Goal: Task Accomplishment & Management: Complete application form

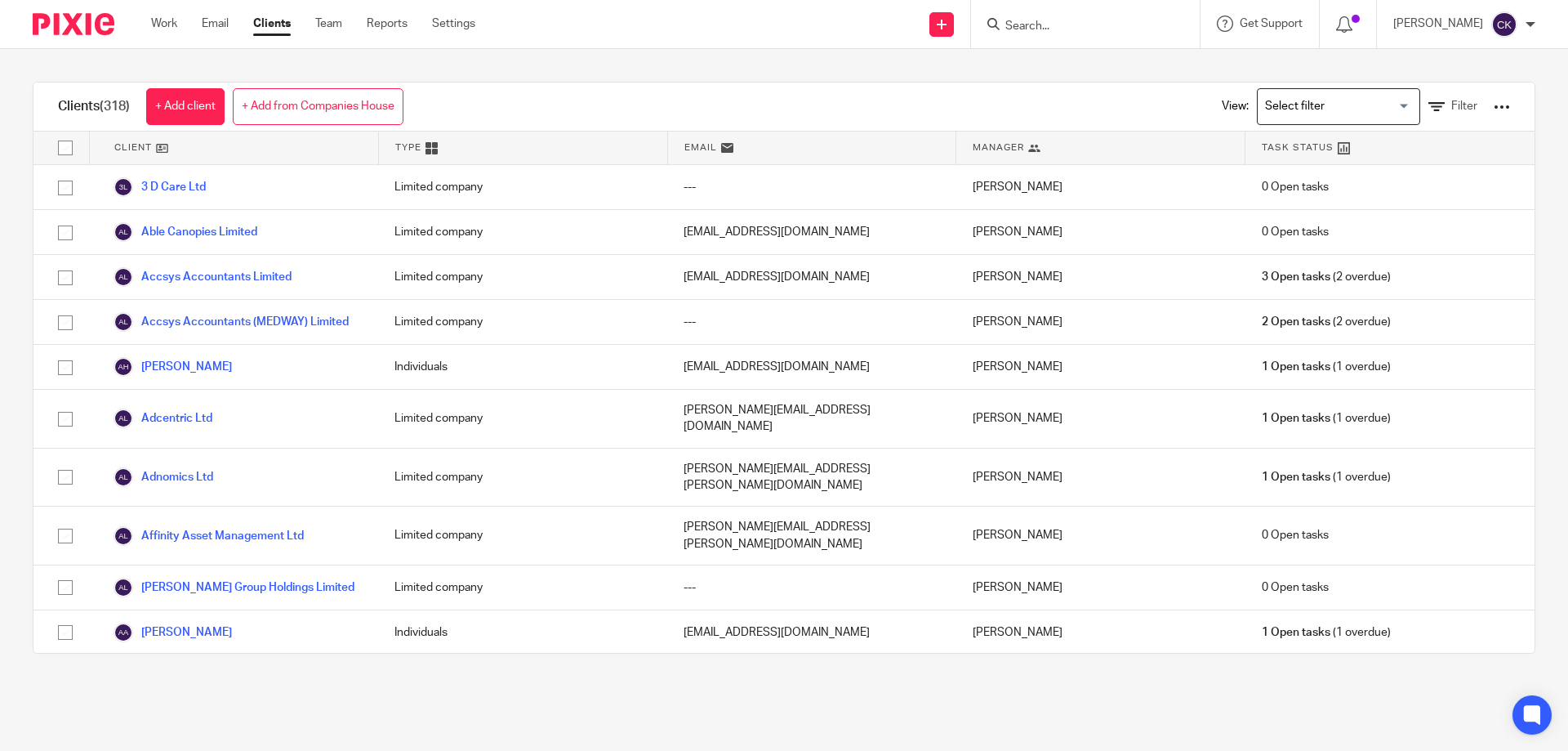
click at [1070, 20] on input "Search" at bounding box center [1077, 26] width 147 height 14
click at [151, 23] on link "Work" at bounding box center [163, 23] width 26 height 16
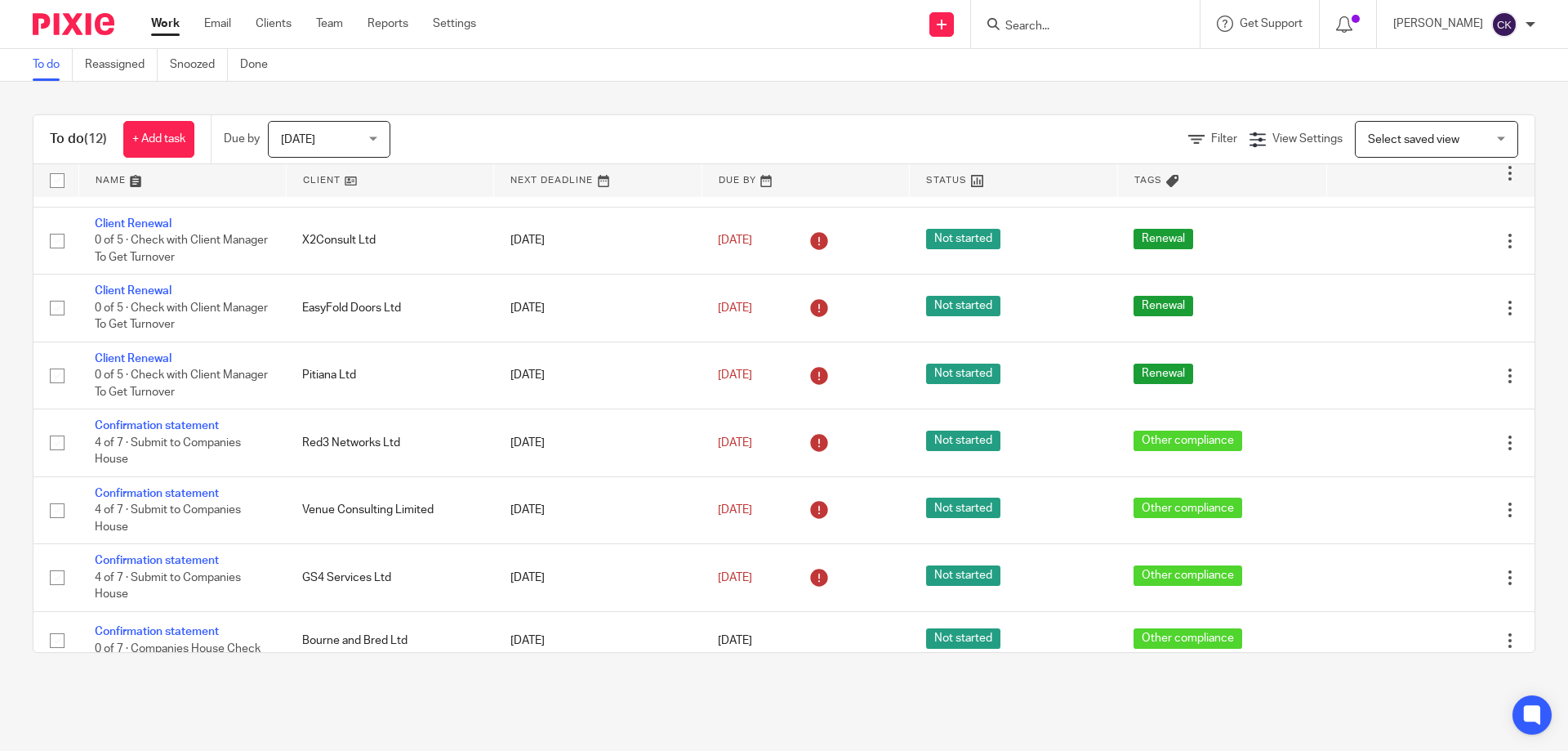
scroll to position [344, 0]
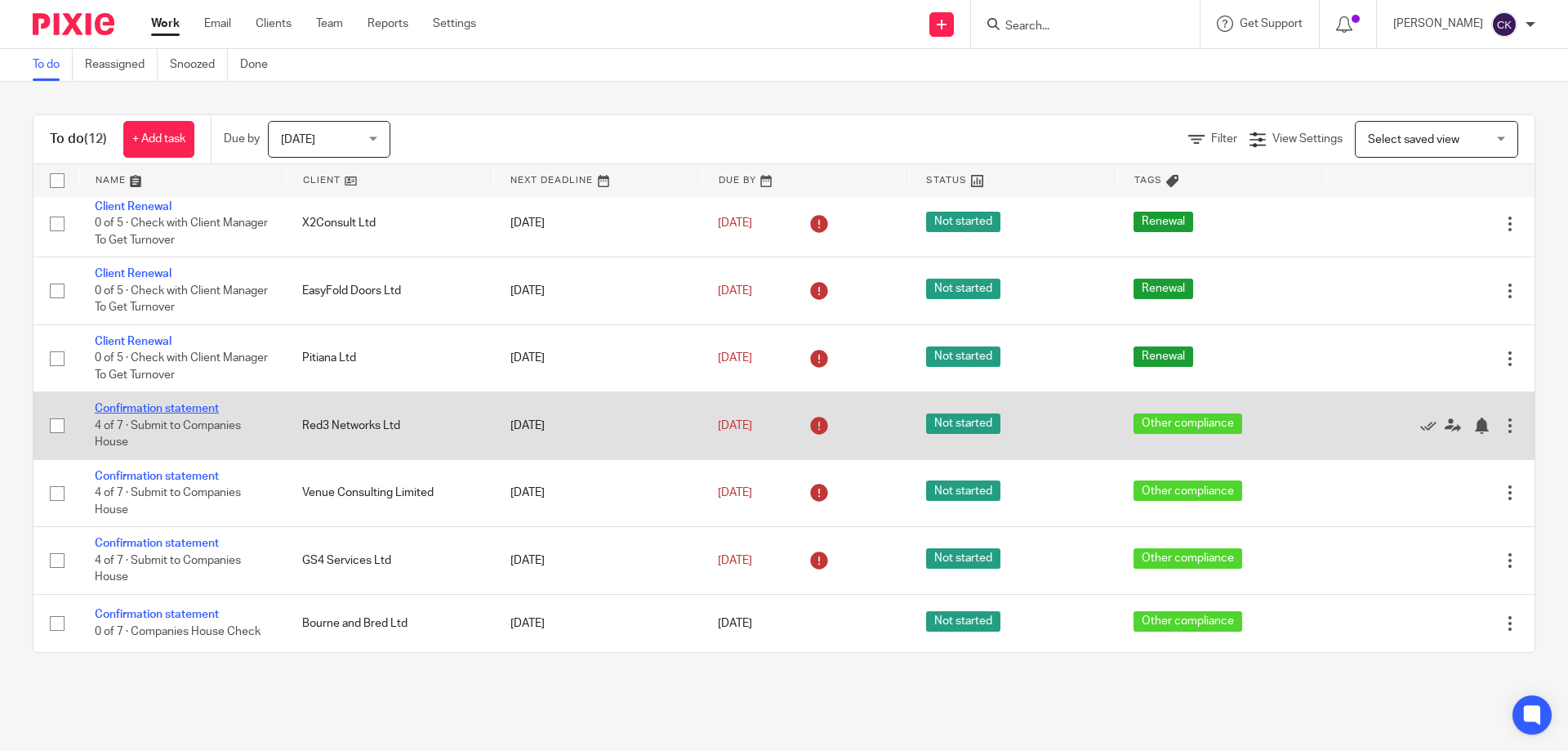
click at [152, 411] on link "Confirmation statement" at bounding box center [157, 409] width 124 height 12
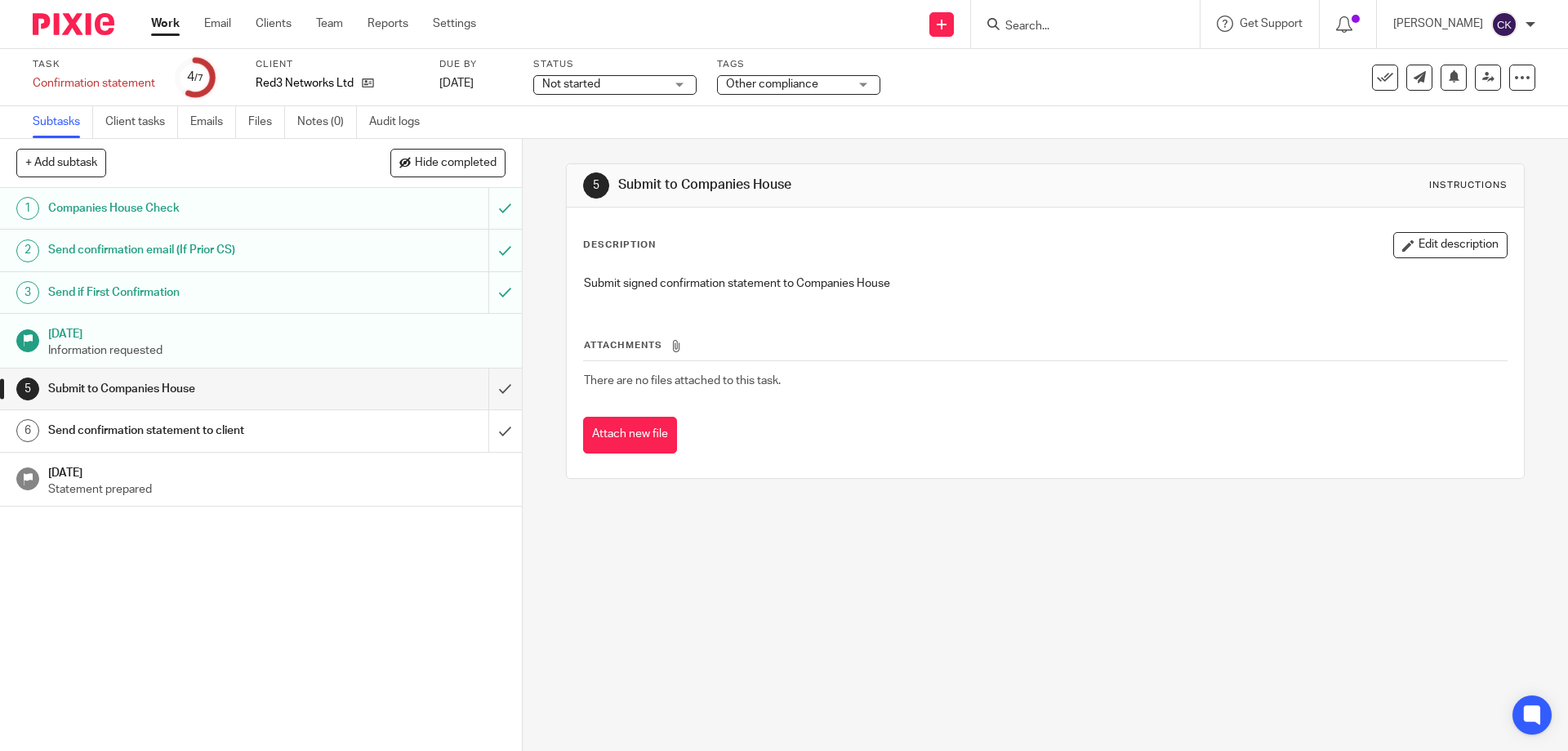
click at [1041, 35] on form at bounding box center [1090, 23] width 174 height 20
click at [1045, 25] on input "Search" at bounding box center [1077, 26] width 147 height 14
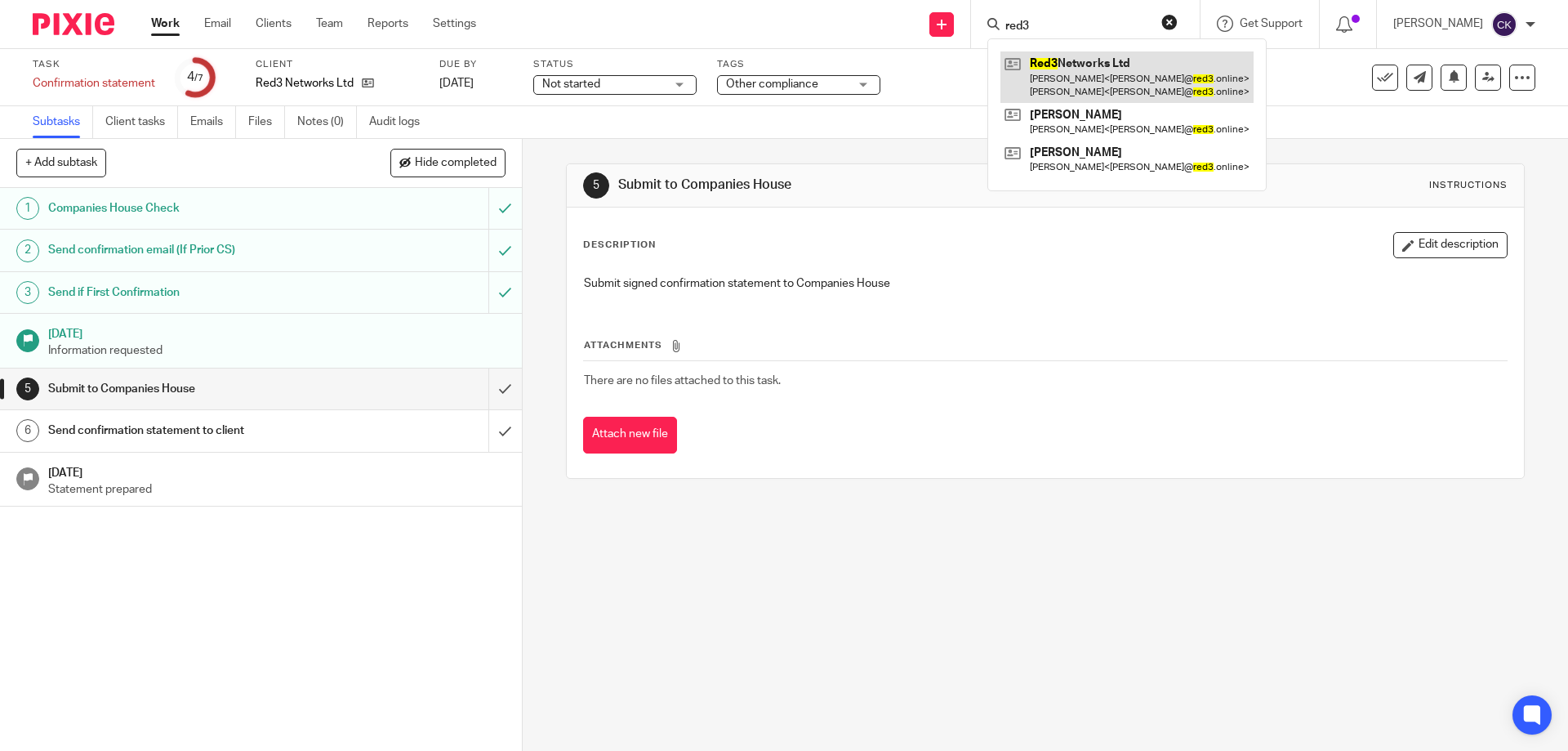
type input "red3"
click at [1053, 71] on link at bounding box center [1127, 77] width 253 height 51
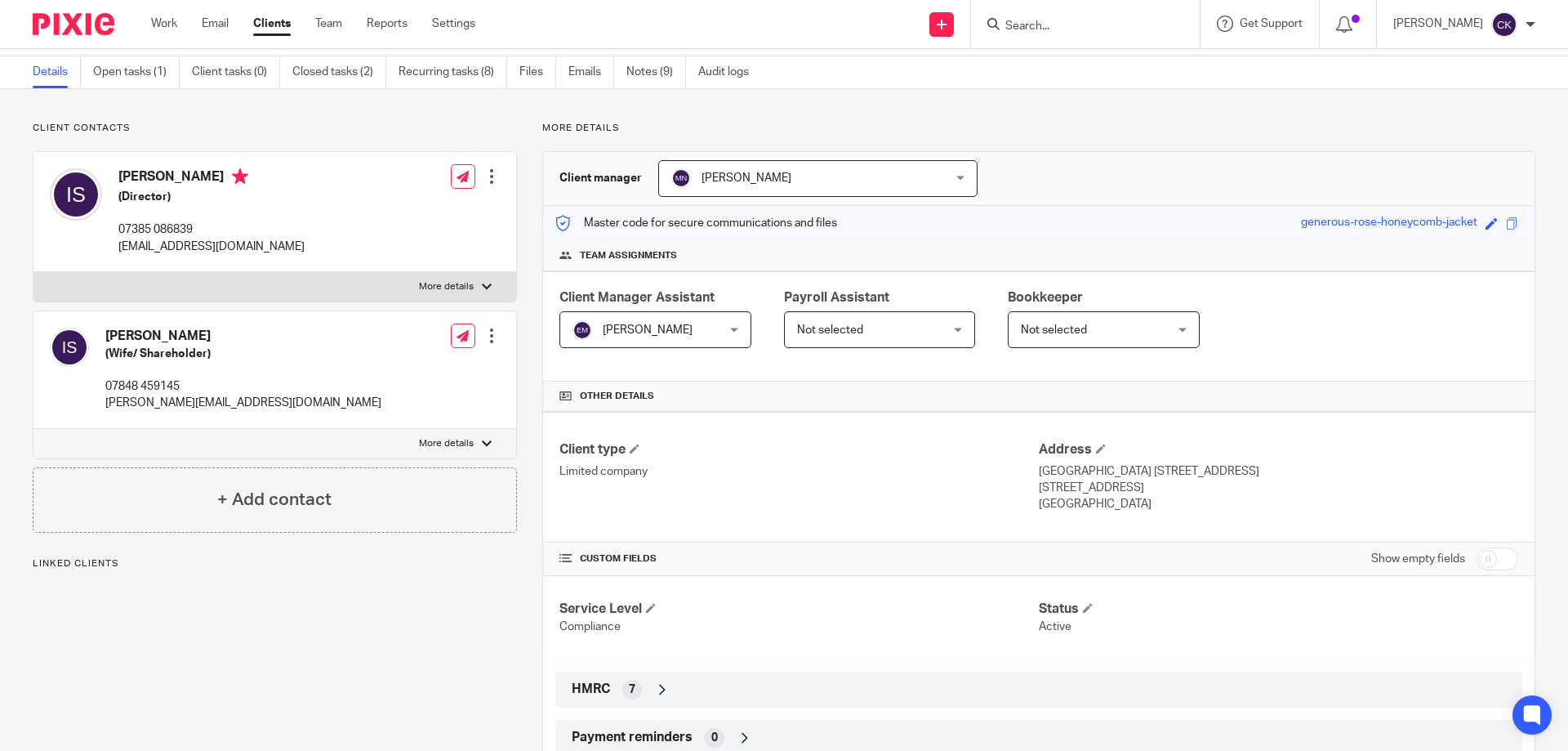
scroll to position [82, 0]
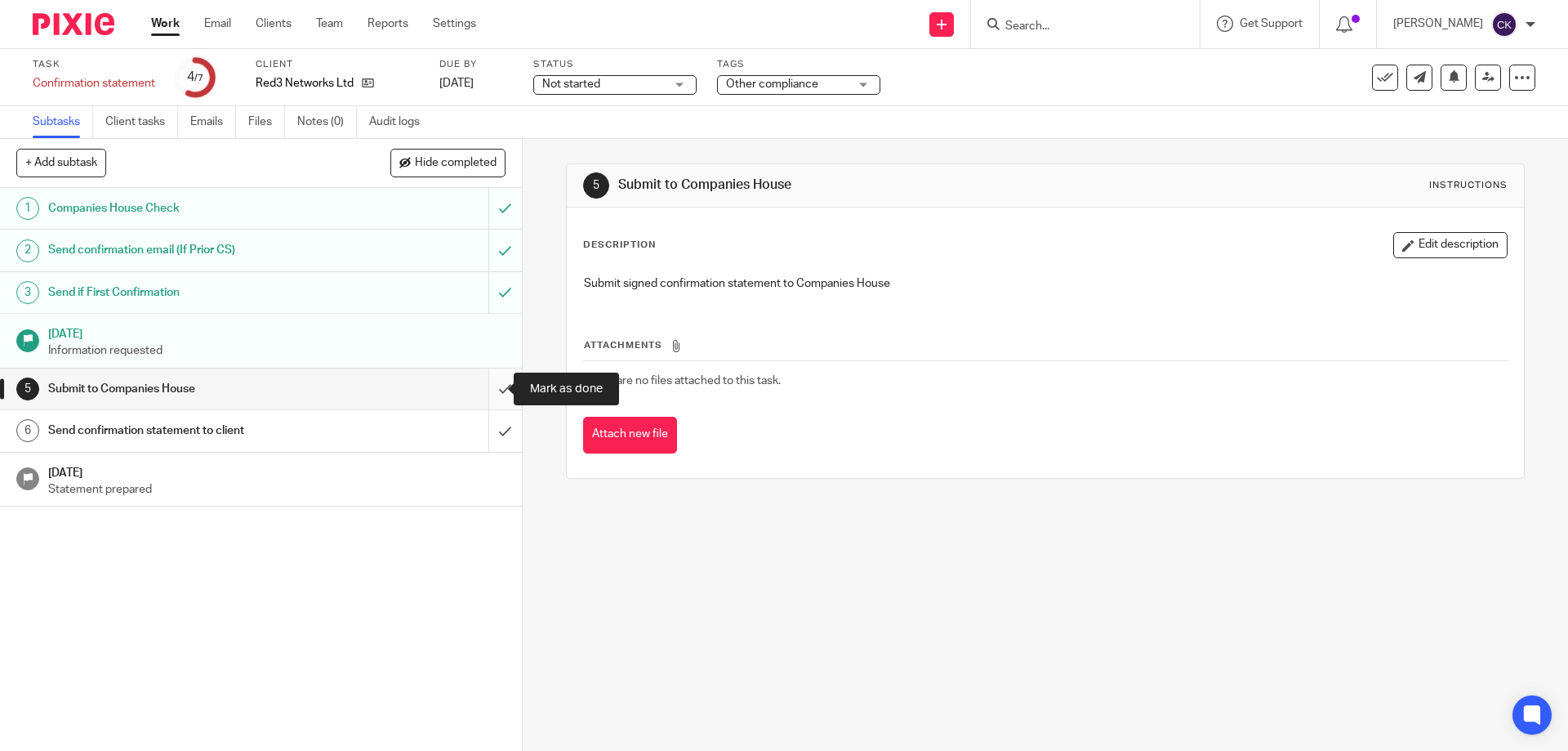
click at [487, 388] on input "submit" at bounding box center [261, 388] width 522 height 40
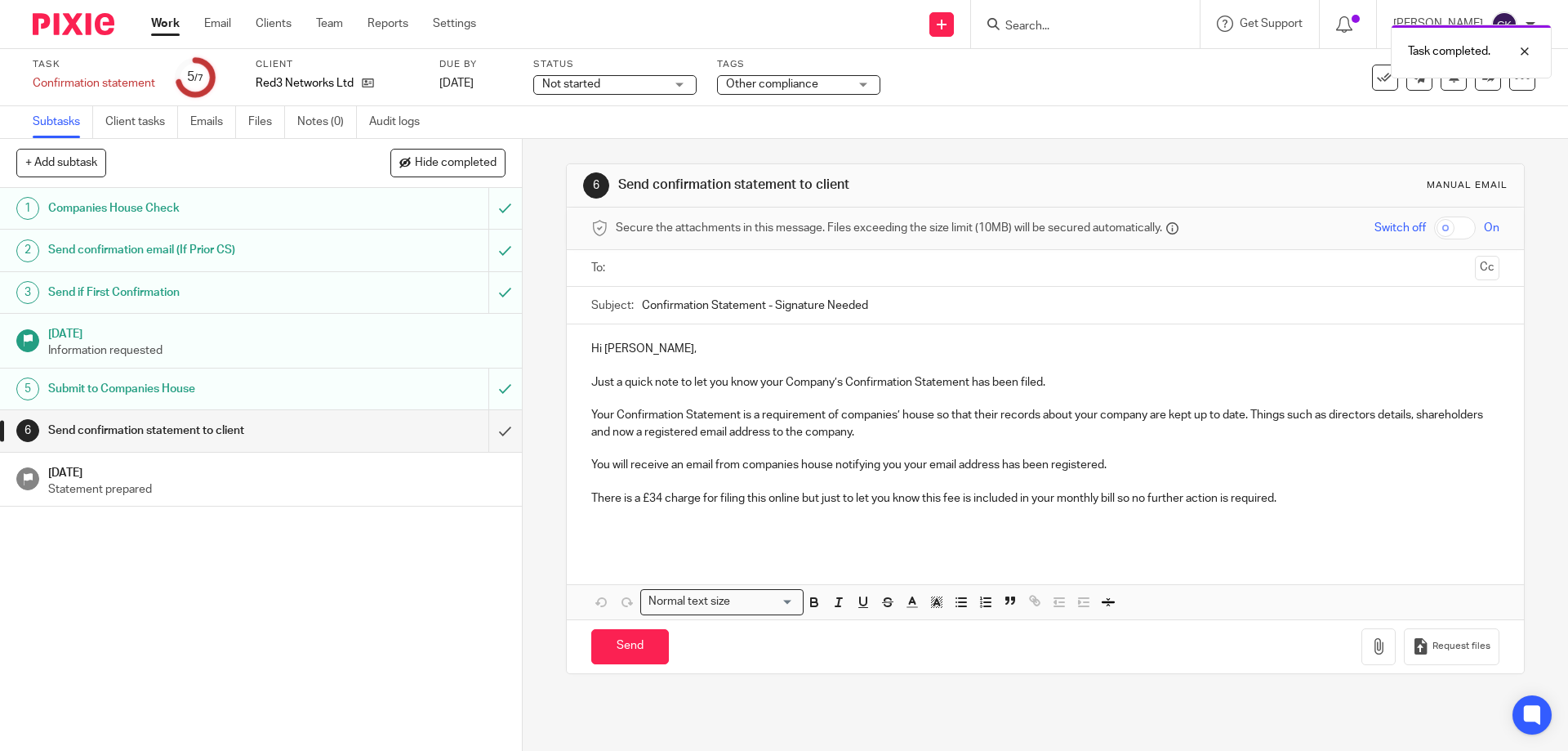
click at [649, 265] on input "text" at bounding box center [1045, 268] width 846 height 19
drag, startPoint x: 879, startPoint y: 313, endPoint x: 773, endPoint y: 313, distance: 106.0
click at [773, 313] on input "Confirmation Statement - Signature Needed" at bounding box center [1070, 310] width 857 height 37
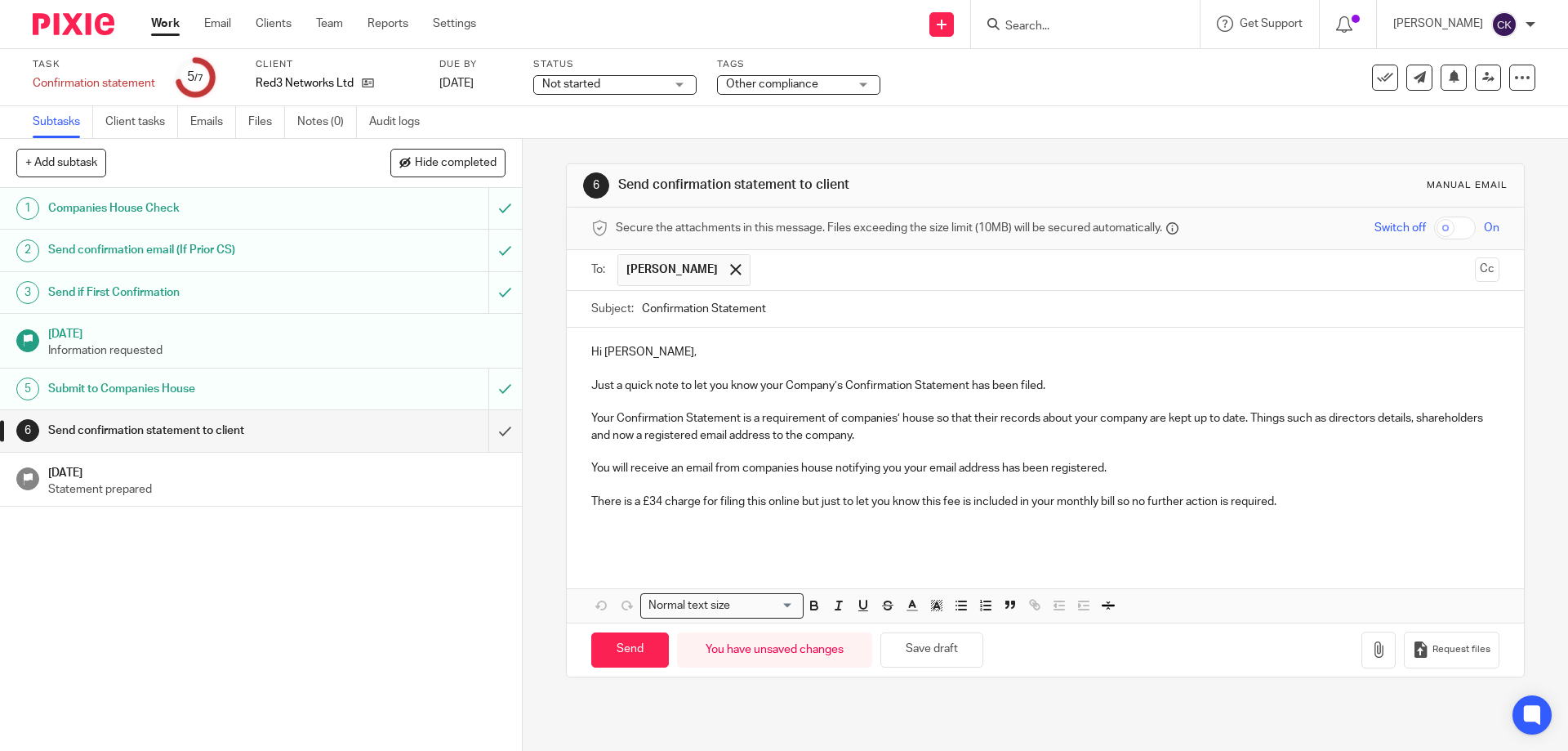
type input "Confirmation Statement"
click at [686, 544] on div "Hi Ian, Just a quick note to let you know your Company’s Confirmation Statement…" at bounding box center [1045, 441] width 957 height 227
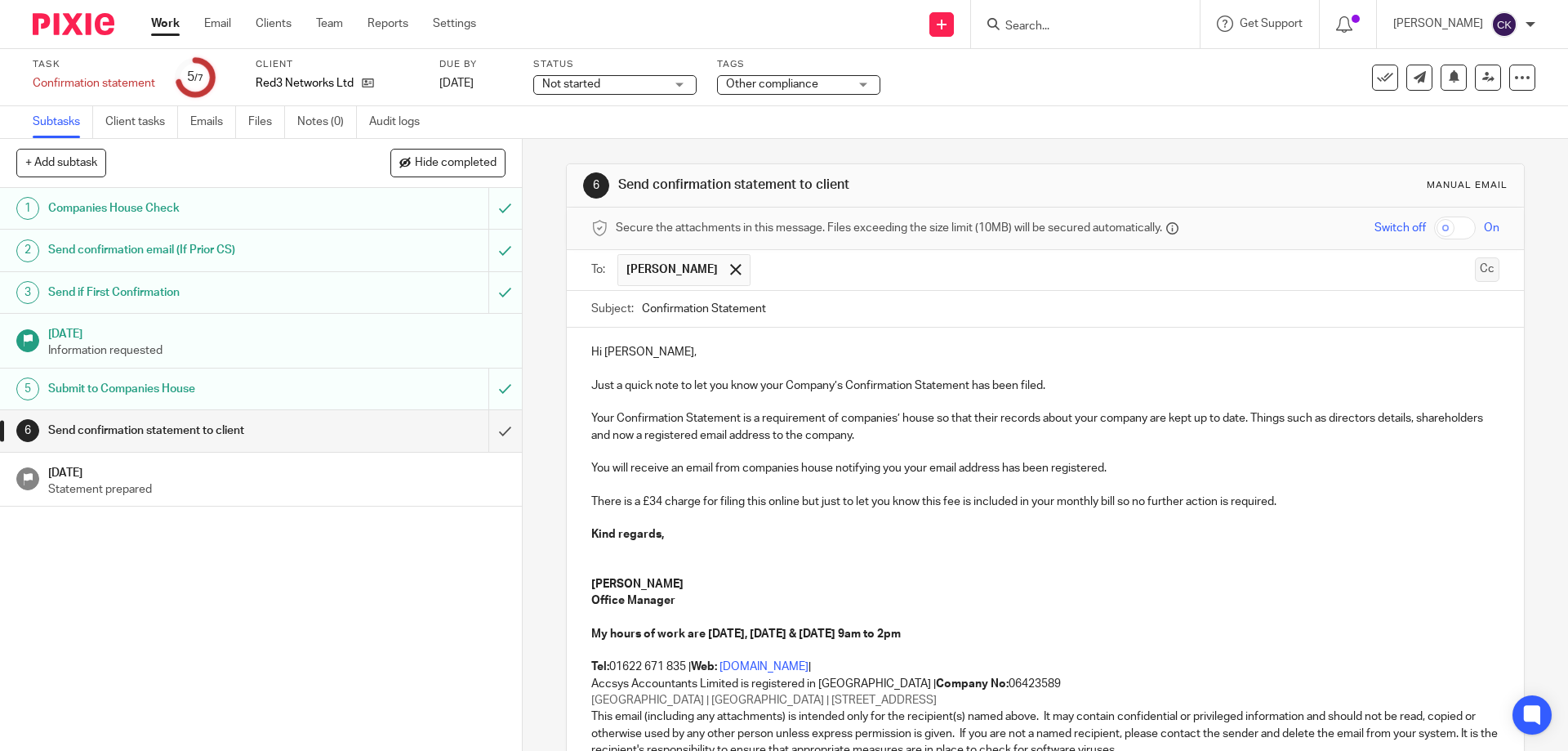
click at [1476, 274] on button "Cc" at bounding box center [1487, 269] width 24 height 24
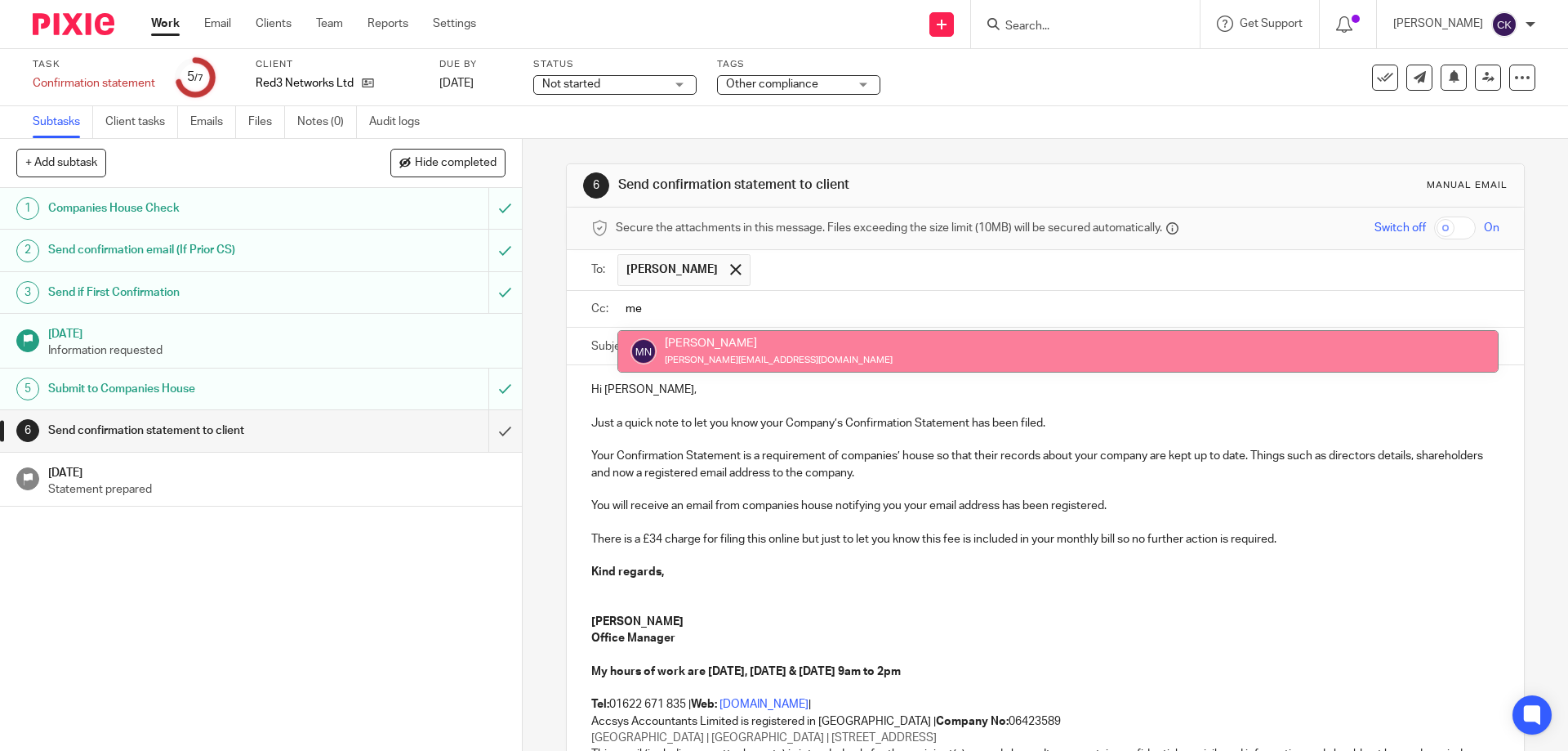
type input "me"
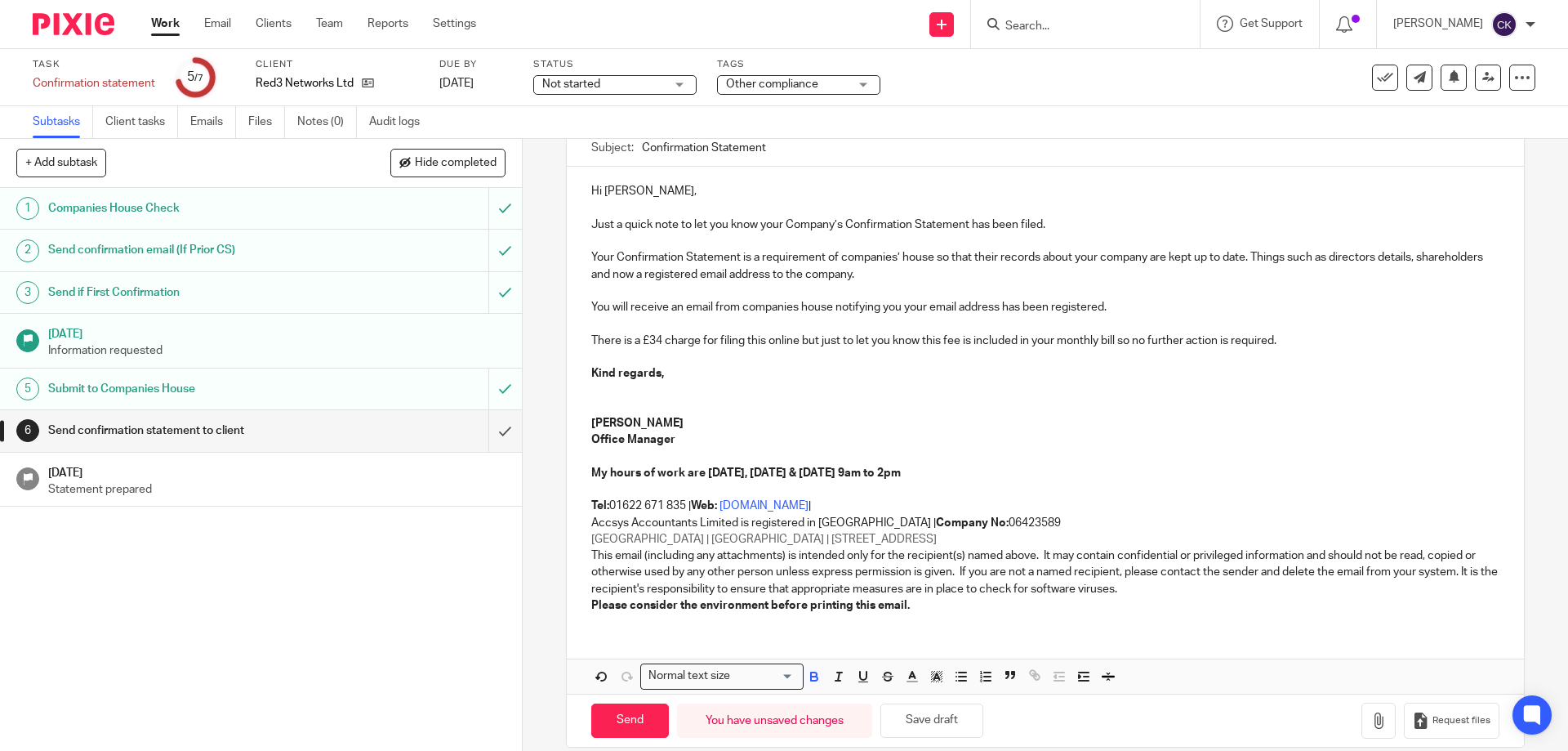
scroll to position [223, 0]
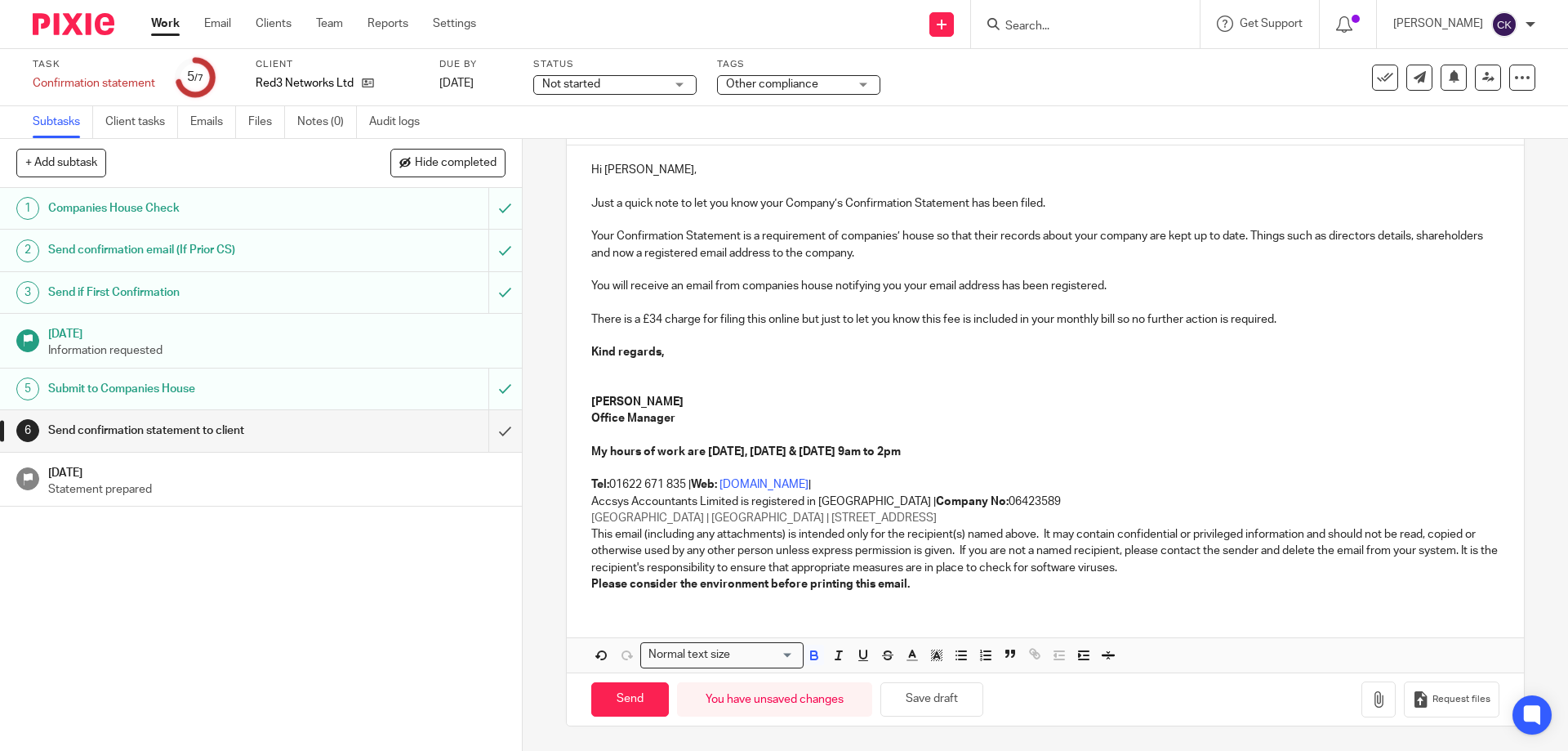
click at [1079, 595] on div "Hi Ian, Just a quick note to let you know your Company’s Confirmation Statement…" at bounding box center [1045, 375] width 957 height 460
click at [1371, 701] on icon "button" at bounding box center [1379, 699] width 16 height 16
click at [1361, 689] on button "button" at bounding box center [1379, 700] width 35 height 37
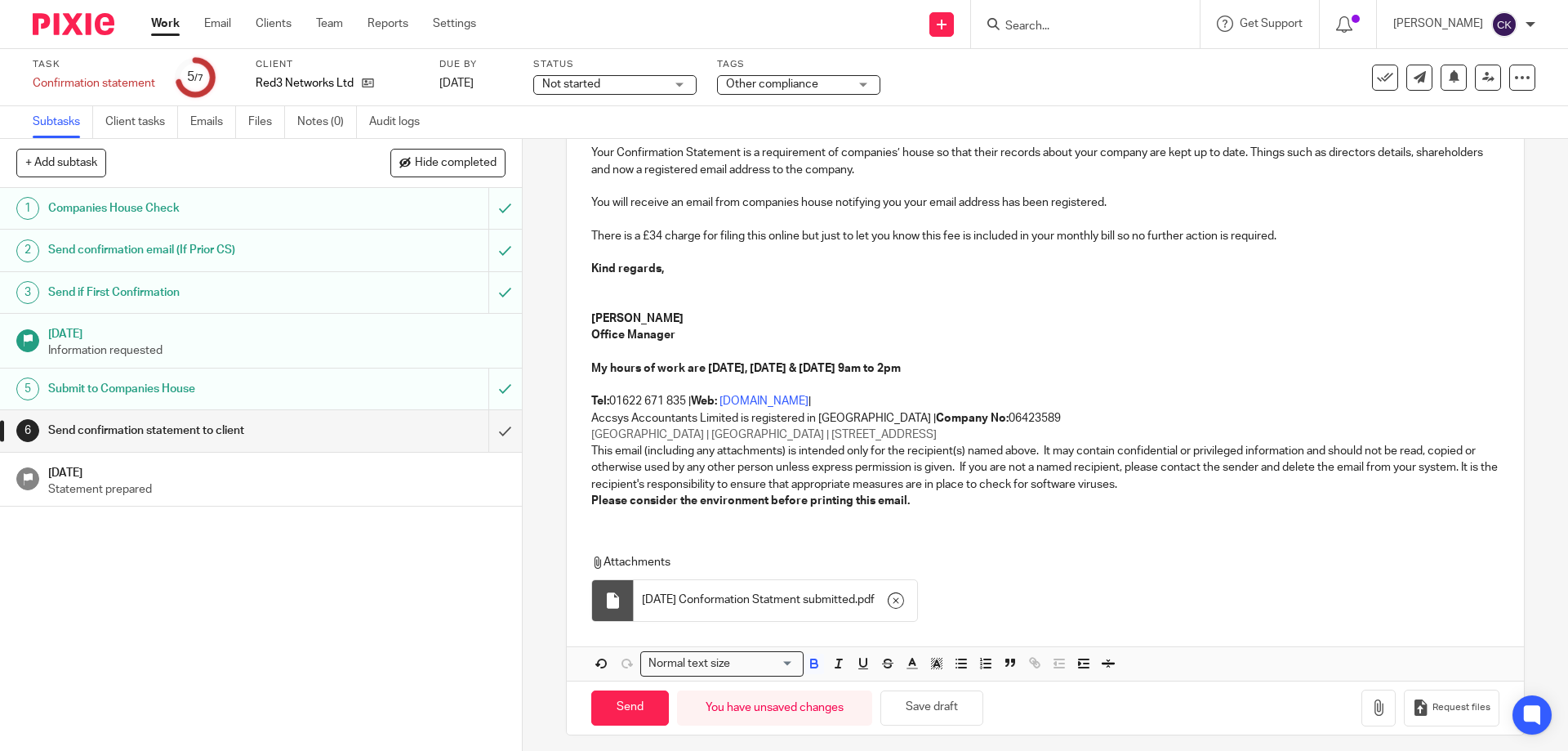
scroll to position [315, 0]
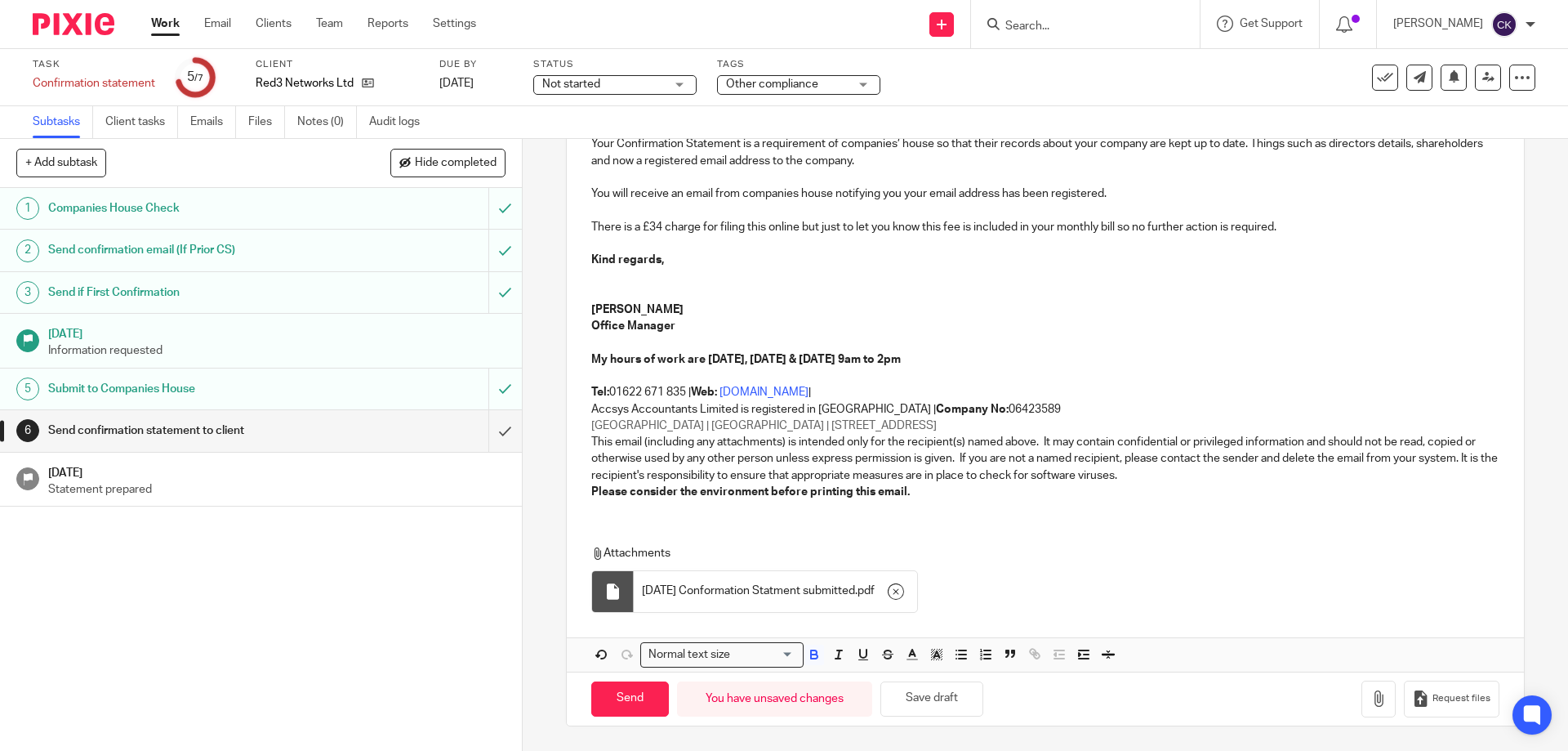
click at [754, 588] on span "2025.09.16 Conformation Statment submitted" at bounding box center [749, 590] width 213 height 16
click at [607, 582] on div at bounding box center [612, 591] width 41 height 40
click at [613, 594] on div at bounding box center [612, 591] width 16 height 16
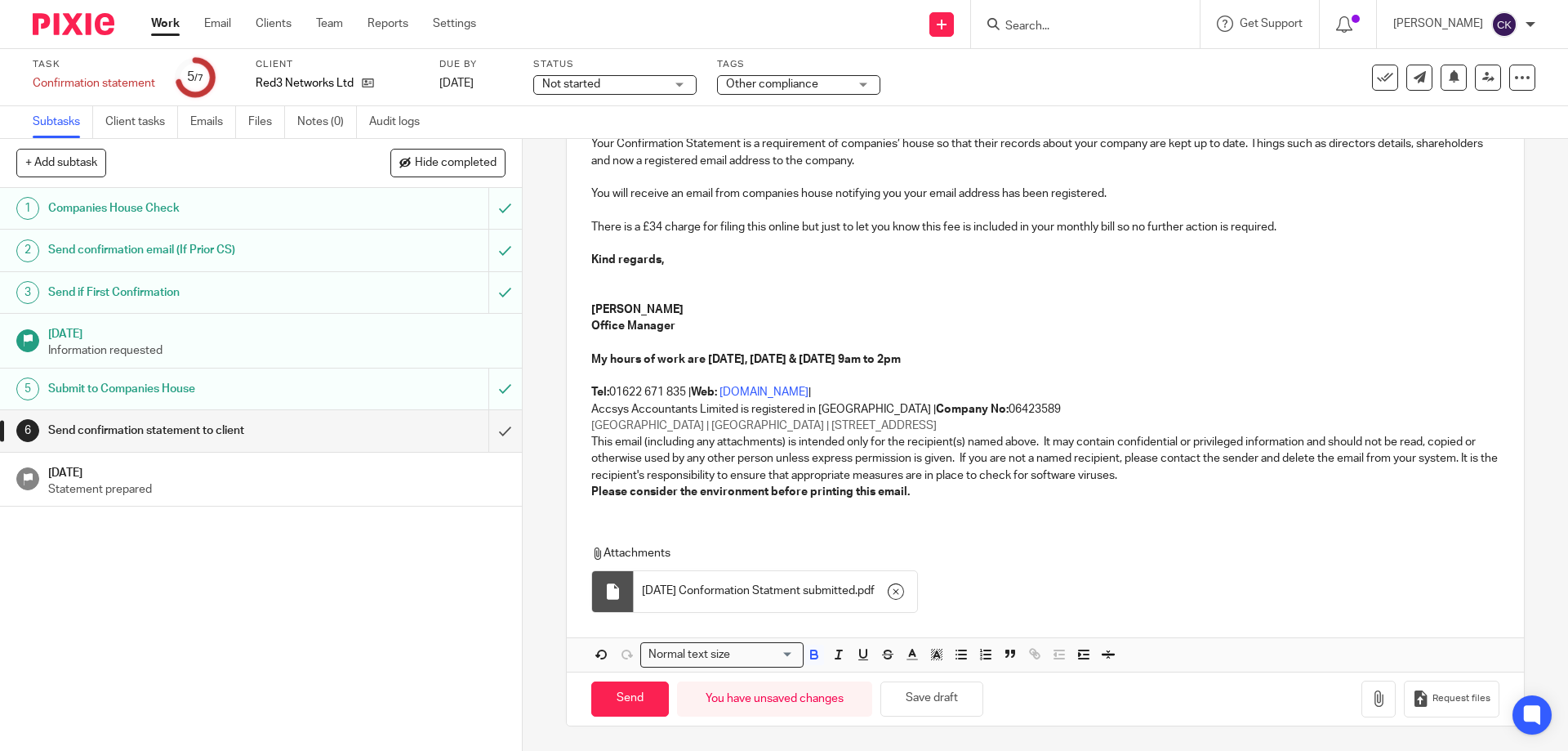
click at [613, 594] on div at bounding box center [612, 591] width 16 height 16
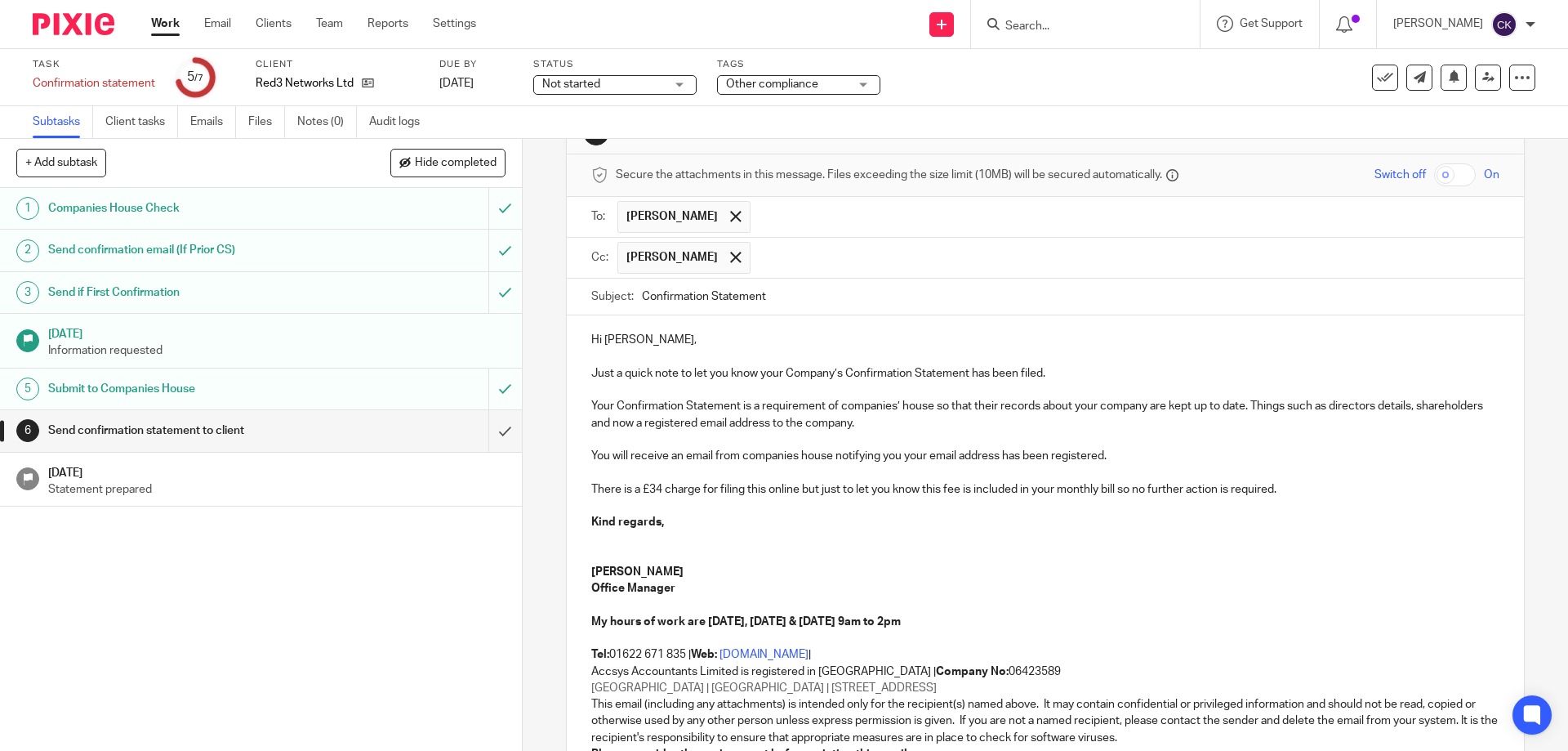
scroll to position [82, 0]
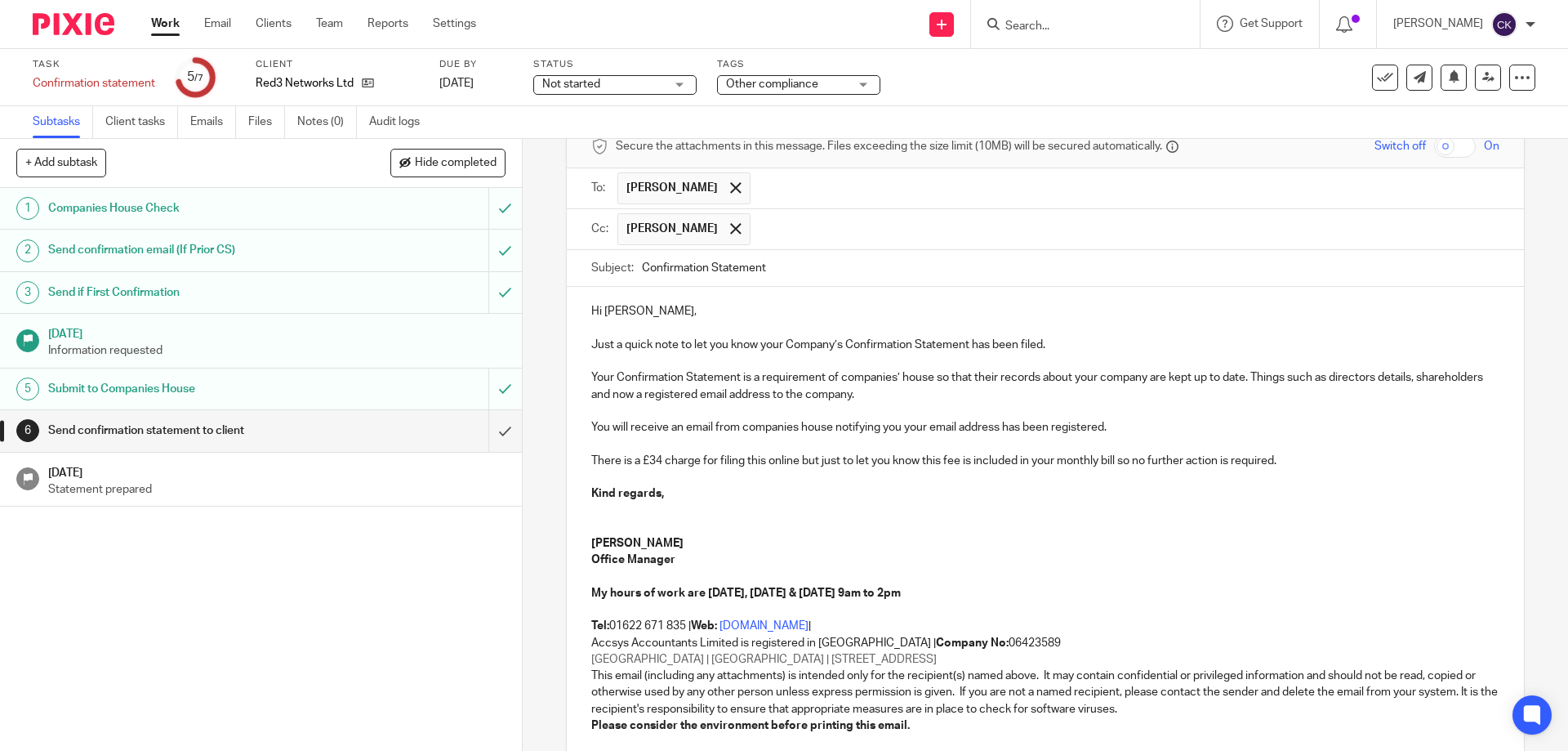
click at [810, 263] on input "Confirmation Statement" at bounding box center [1070, 268] width 857 height 37
type input "Confirmation Statement -Red3 Networks LTD"
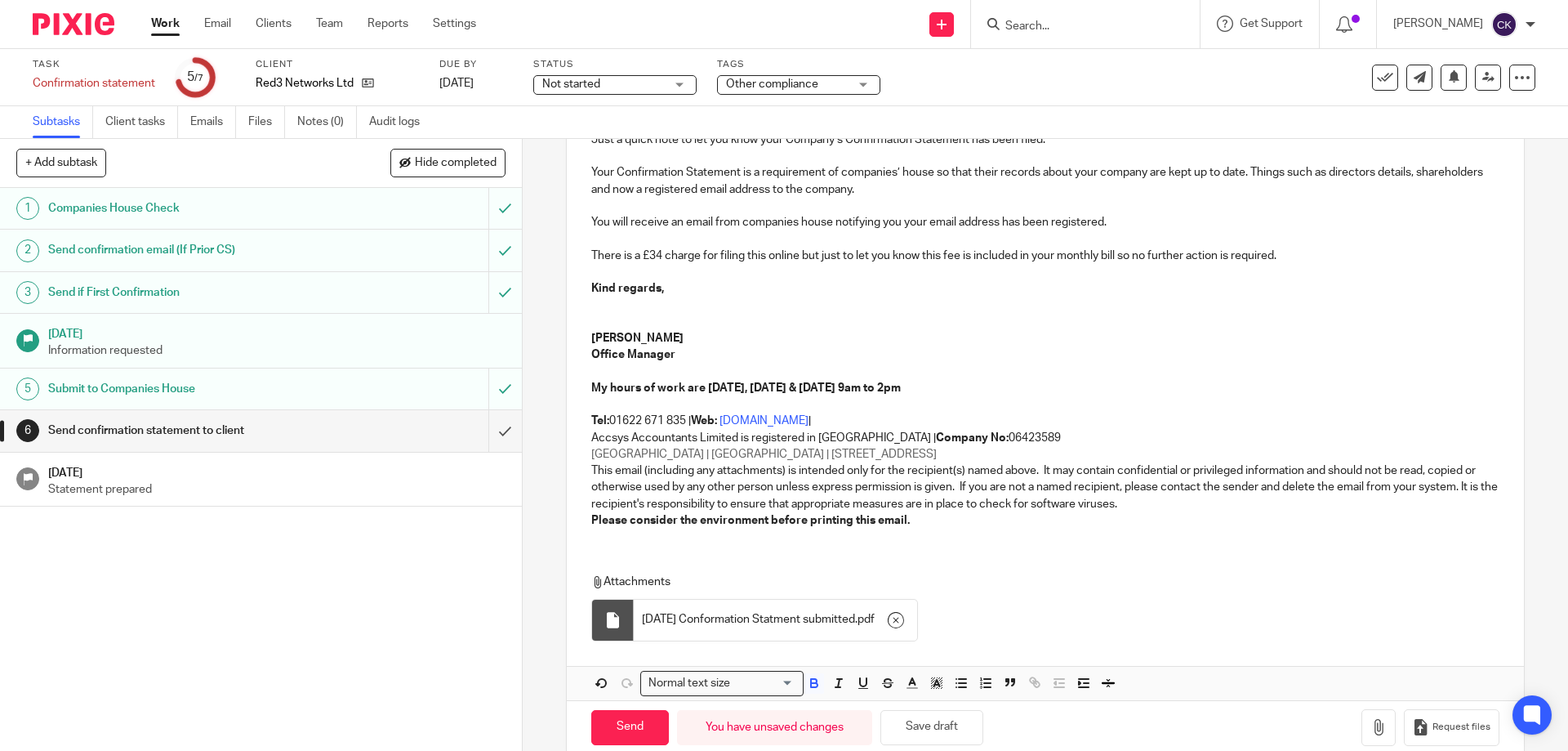
scroll to position [315, 0]
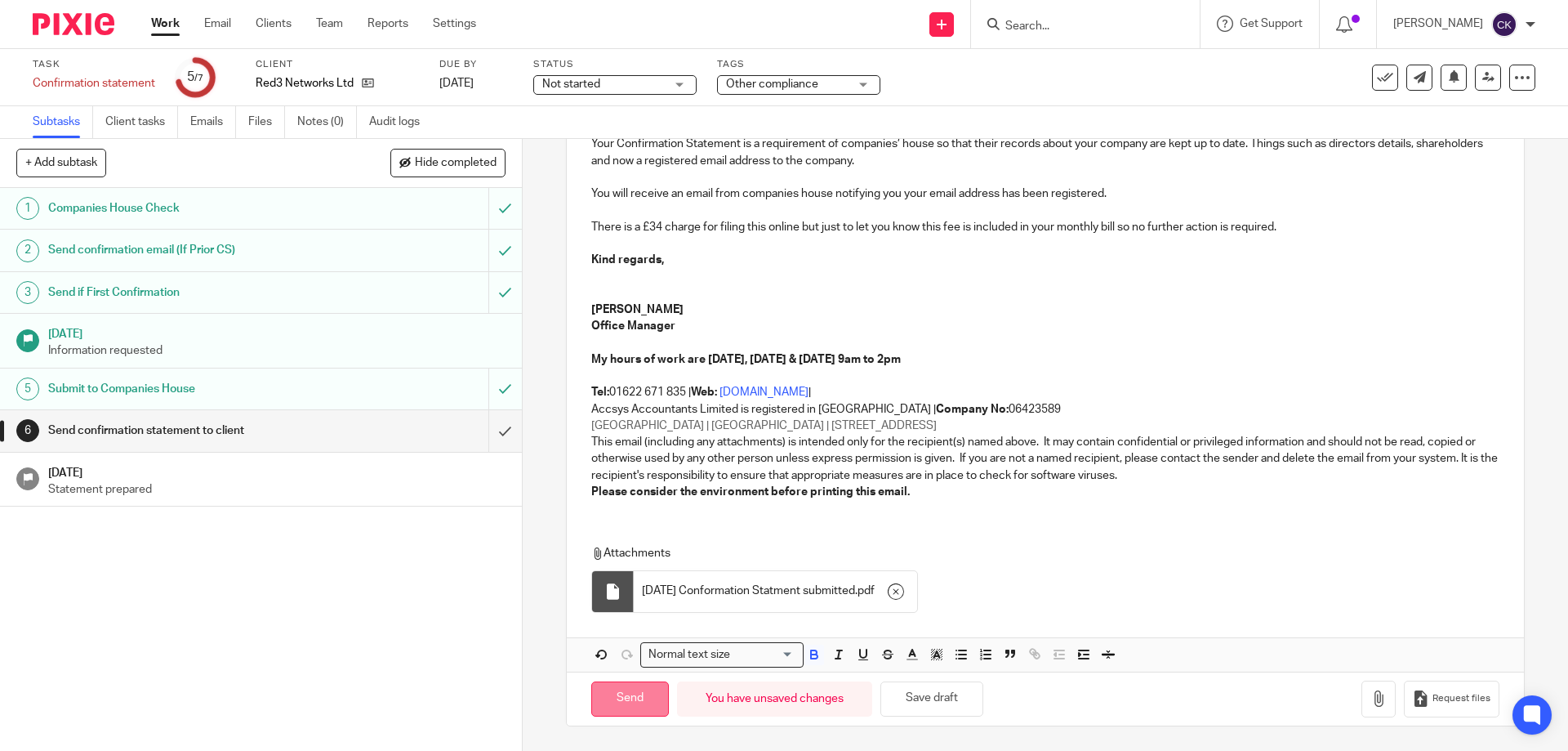
click at [623, 710] on input "Send" at bounding box center [630, 699] width 78 height 36
type input "Sent"
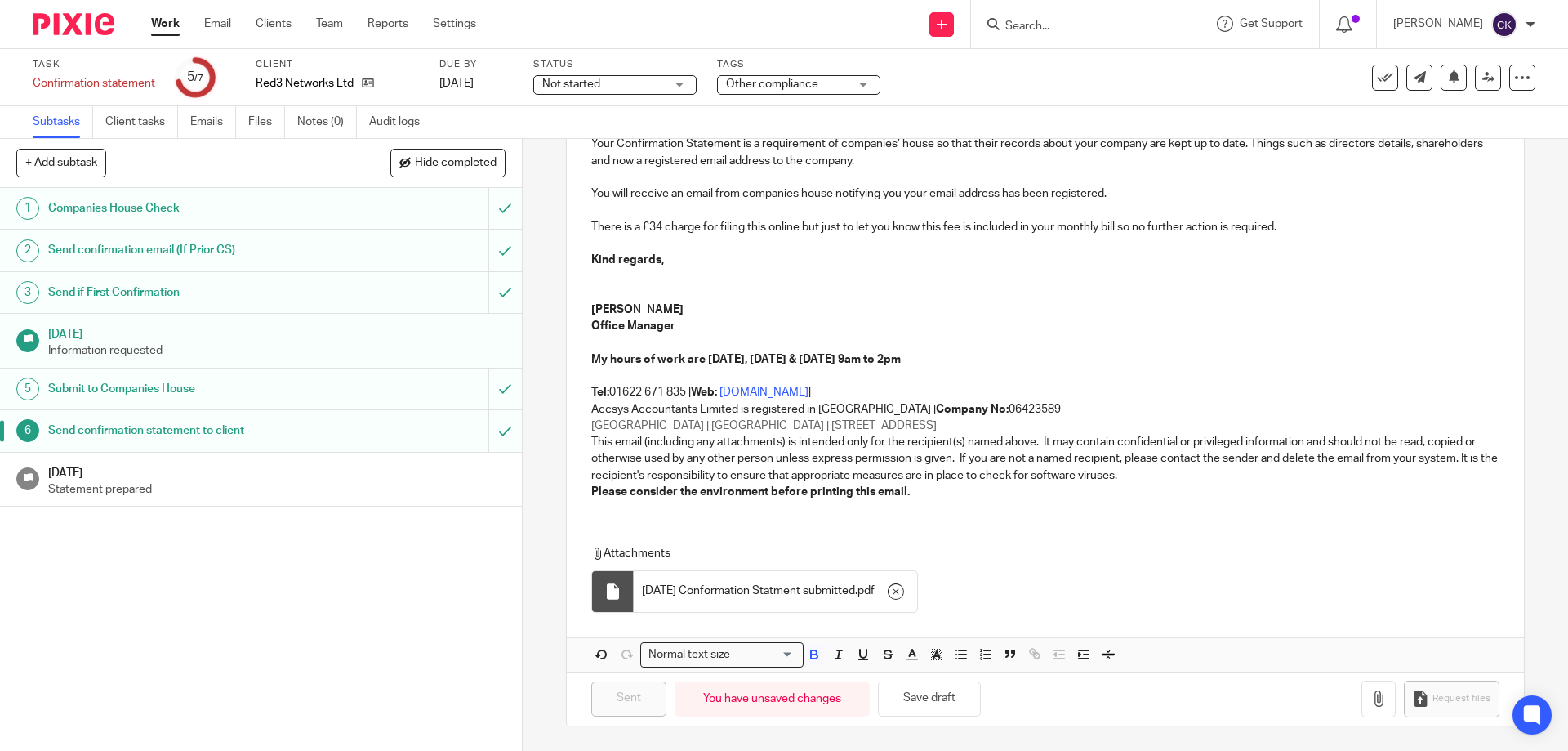
click at [142, 489] on p "Statement prepared" at bounding box center [277, 488] width 458 height 16
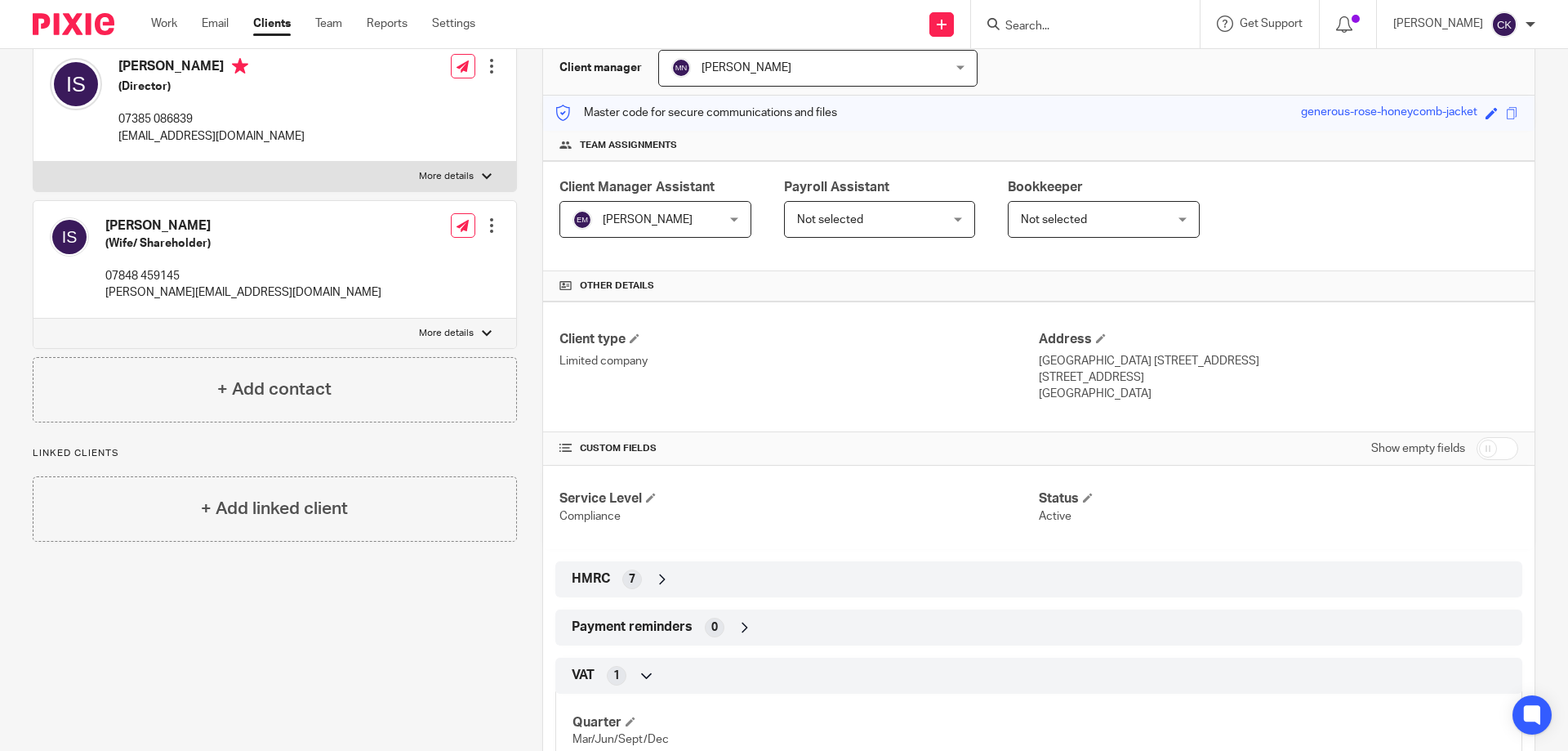
scroll to position [163, 0]
click at [1477, 452] on input "checkbox" at bounding box center [1497, 448] width 41 height 23
checkbox input "true"
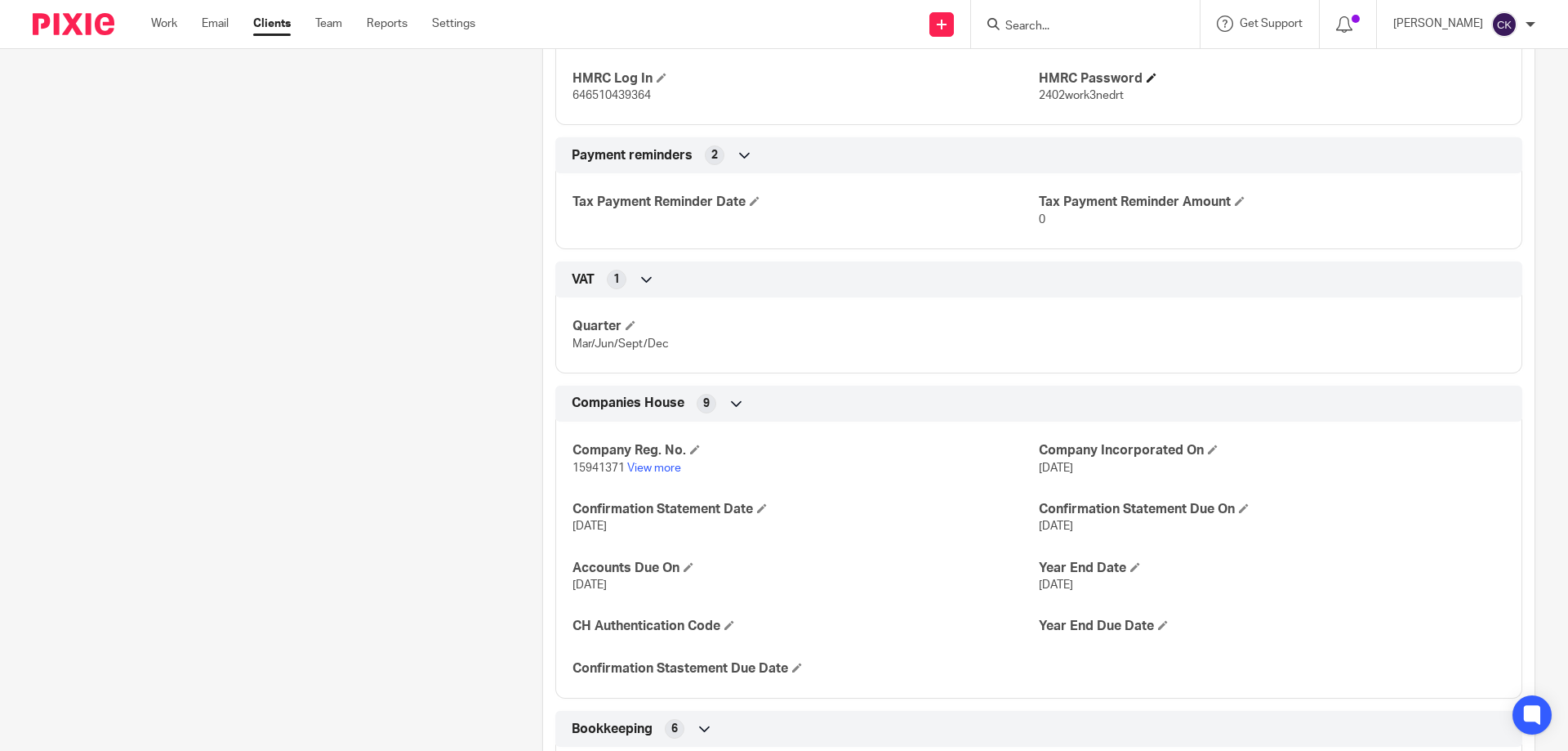
scroll to position [1389, 0]
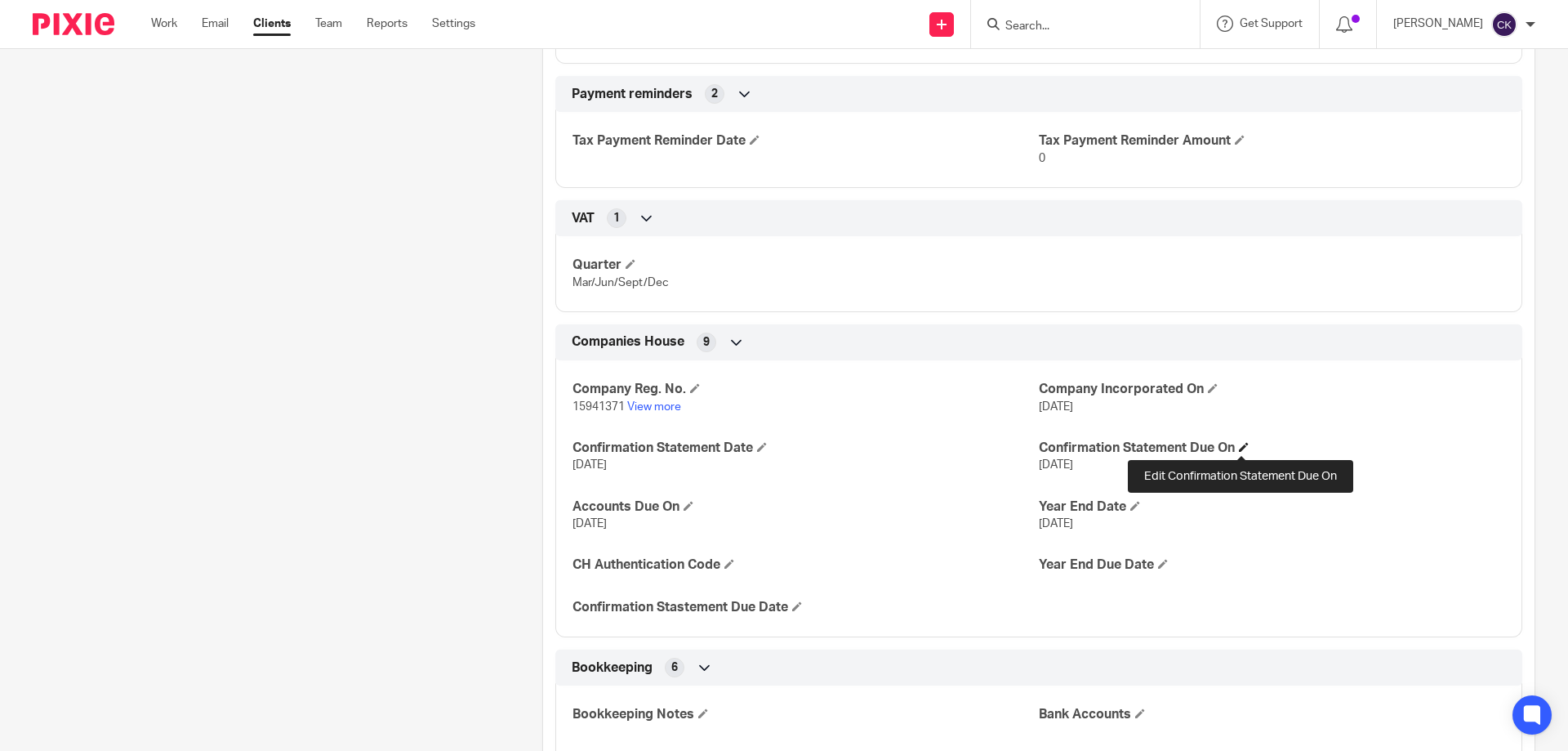
click at [1243, 450] on span at bounding box center [1244, 447] width 10 height 10
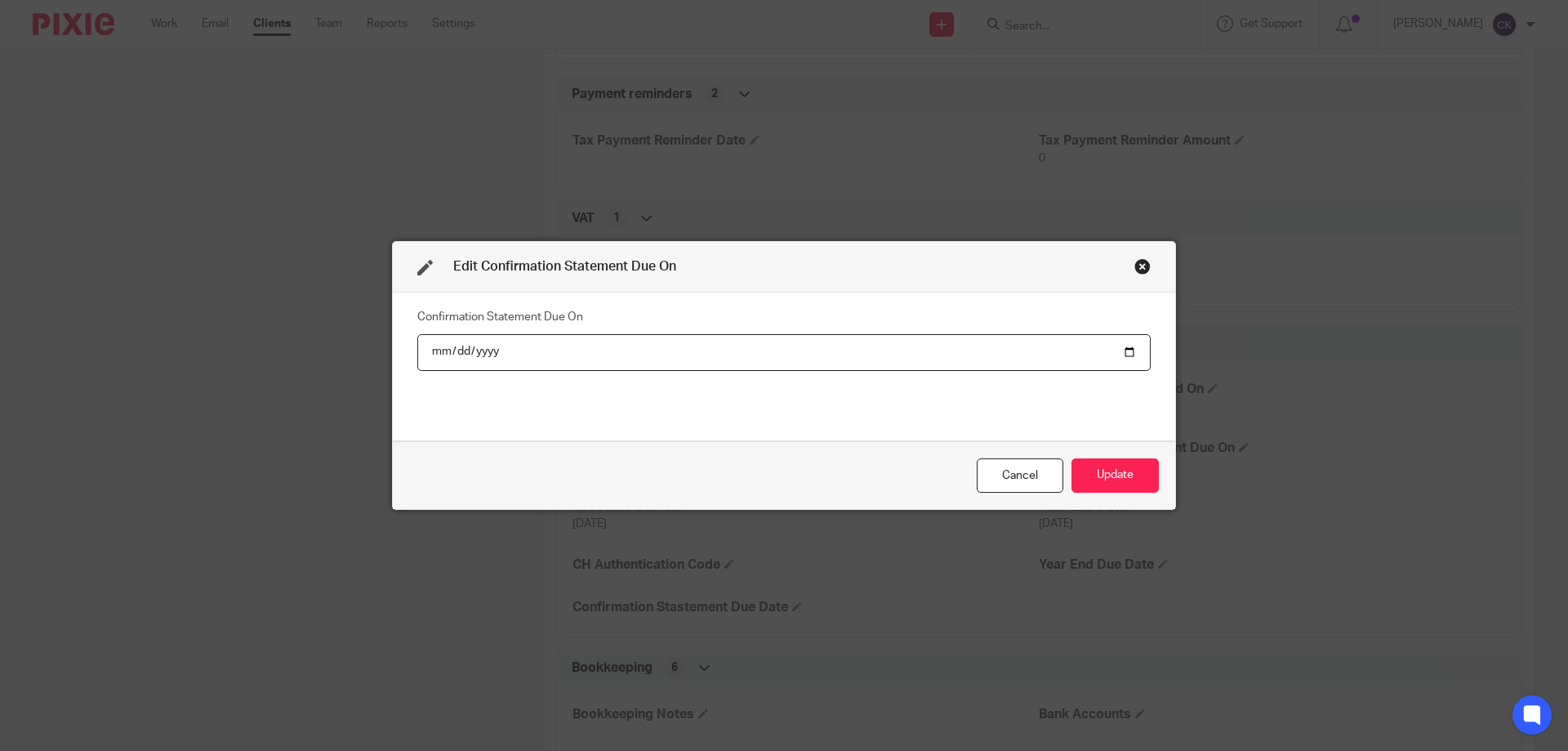
click at [491, 350] on input "[DATE]" at bounding box center [784, 353] width 734 height 37
click at [491, 350] on input "2025-09-19" at bounding box center [784, 353] width 734 height 37
click at [486, 350] on input "2025-09-19" at bounding box center [784, 353] width 734 height 37
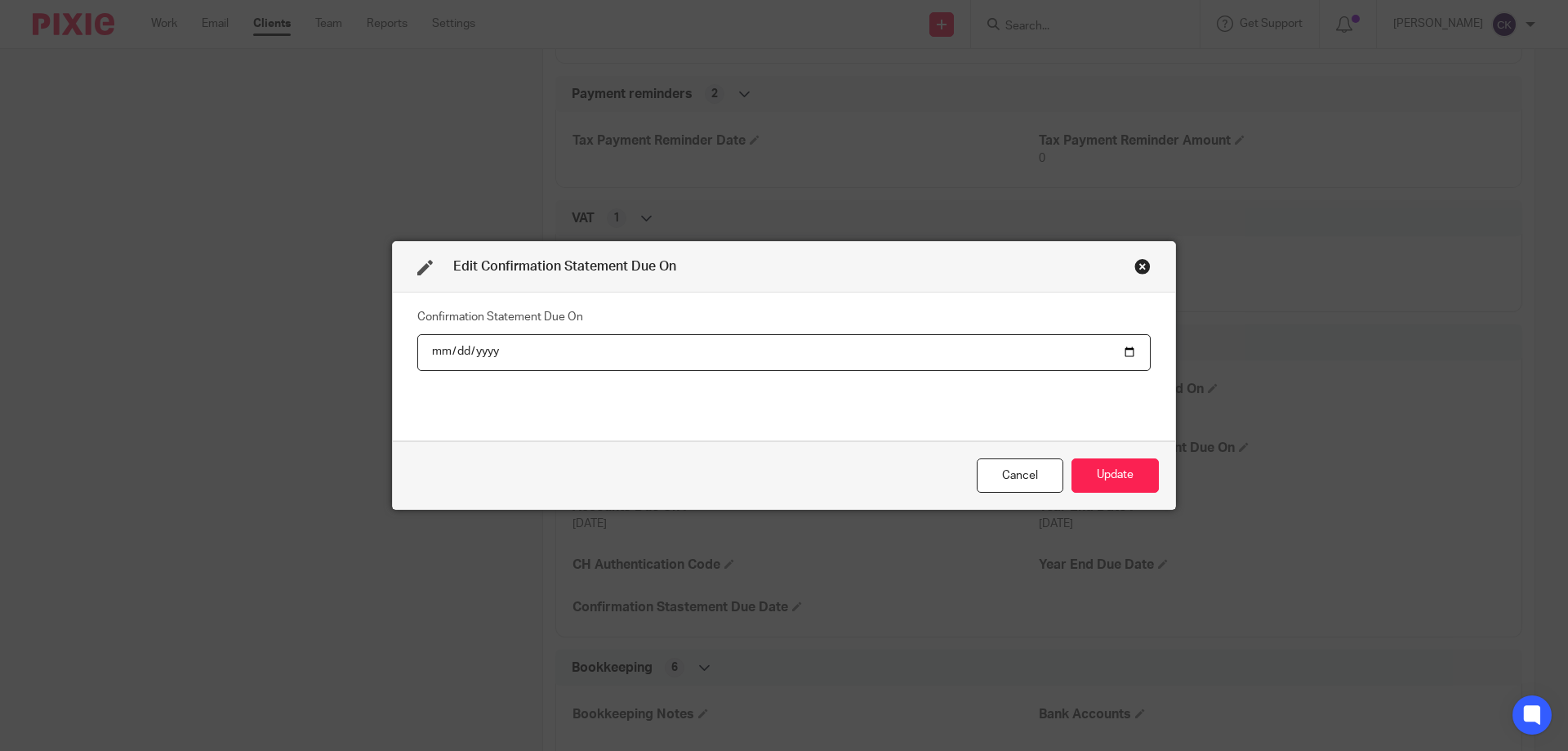
click at [486, 350] on input "2025-09-19" at bounding box center [784, 353] width 734 height 37
click at [489, 350] on input "2025-09-19" at bounding box center [784, 353] width 734 height 37
click at [478, 352] on input "2025-09-19" at bounding box center [784, 353] width 734 height 37
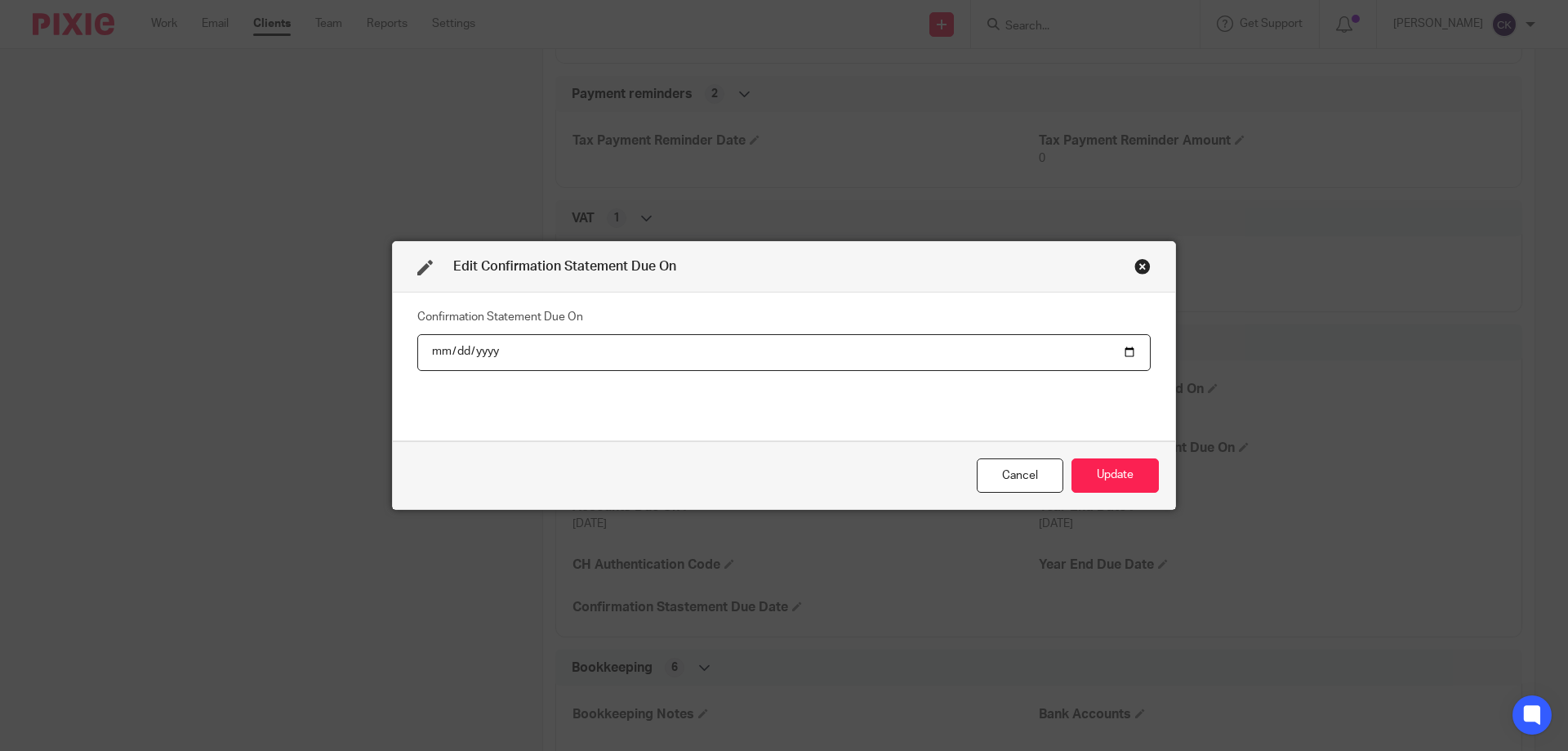
click at [493, 350] on input "2025-09-19" at bounding box center [784, 353] width 734 height 37
type input "2026-09-19"
click at [1072, 459] on button "Update" at bounding box center [1115, 476] width 87 height 36
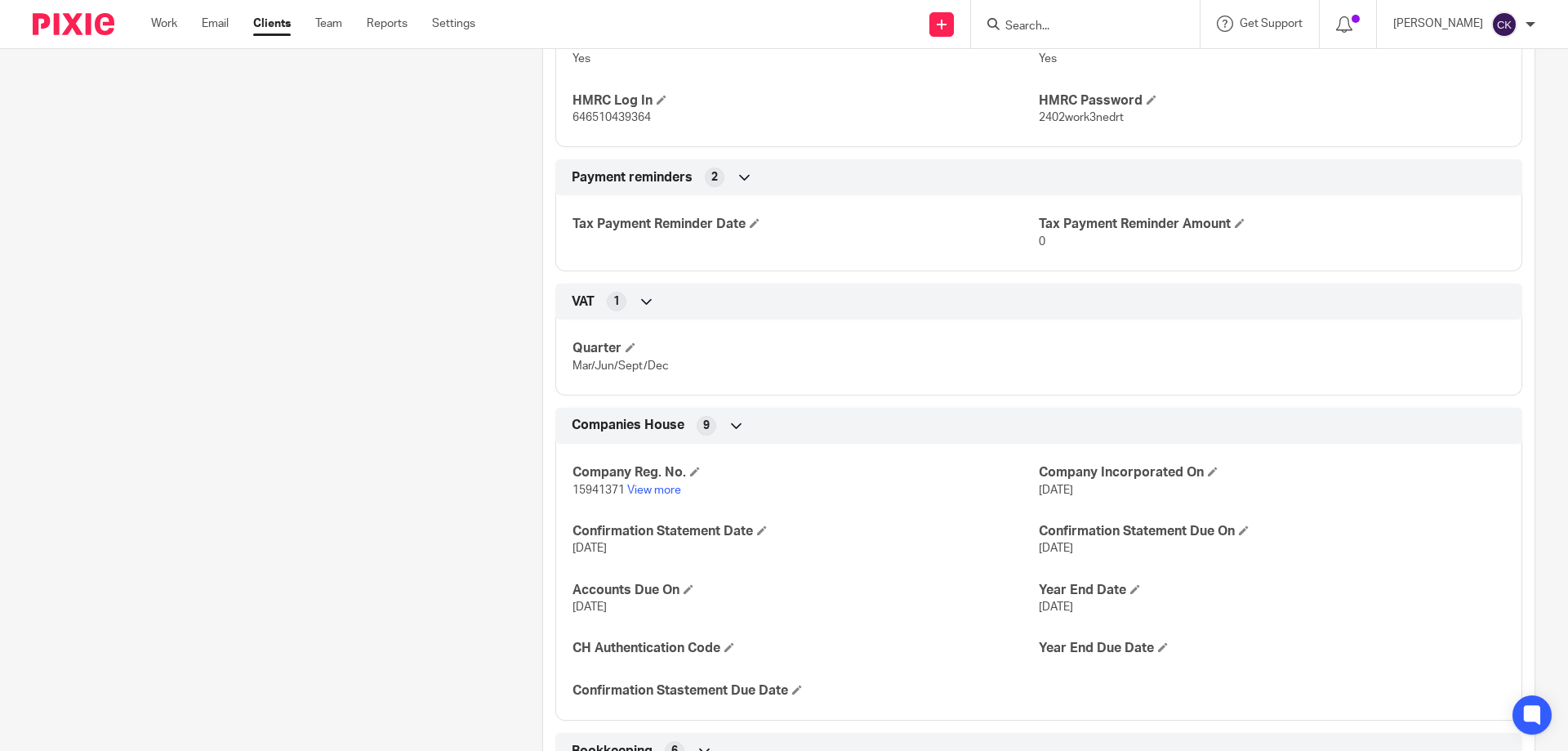
scroll to position [1308, 0]
click at [1246, 530] on span at bounding box center [1244, 529] width 10 height 10
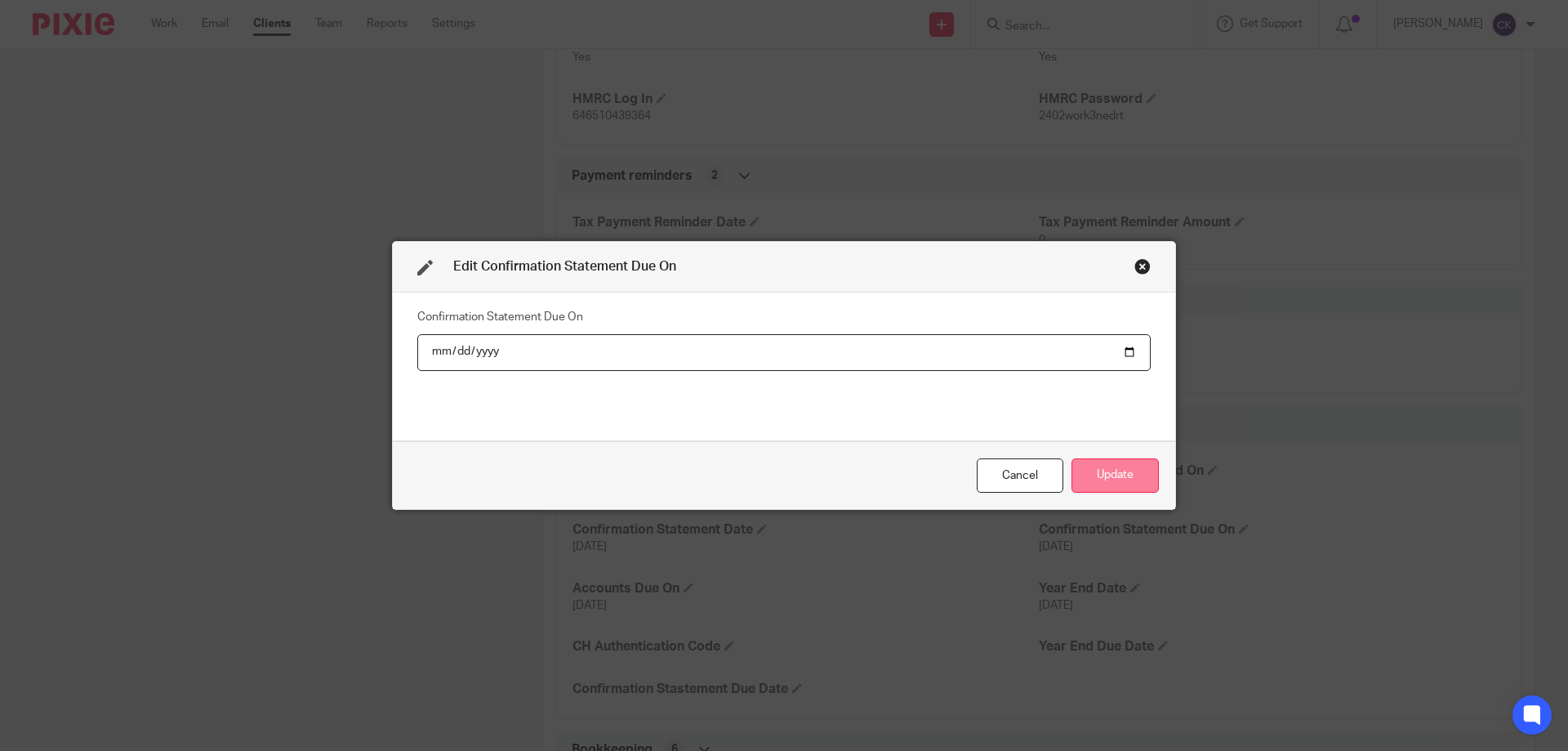
click at [1139, 469] on button "Update" at bounding box center [1115, 476] width 87 height 36
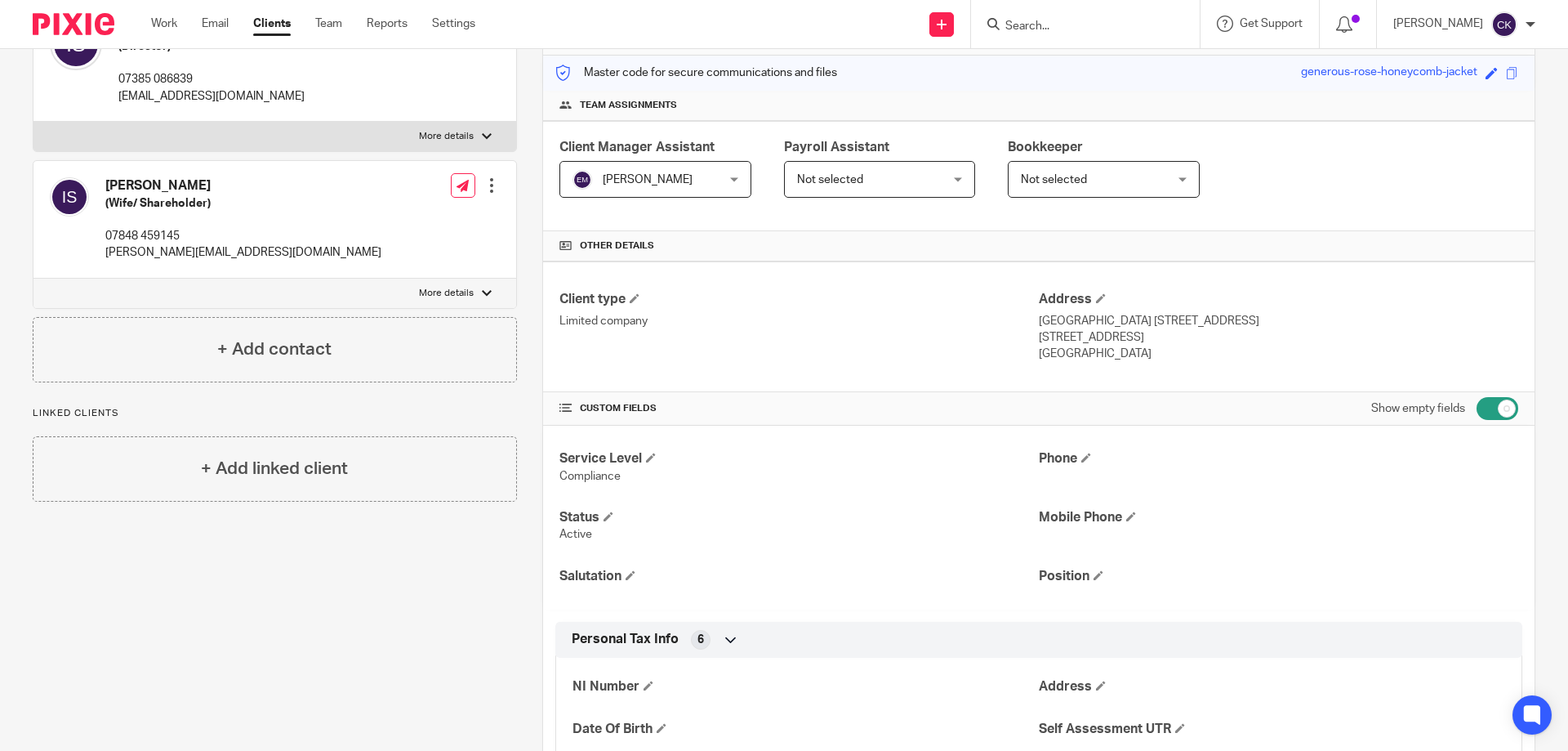
scroll to position [0, 0]
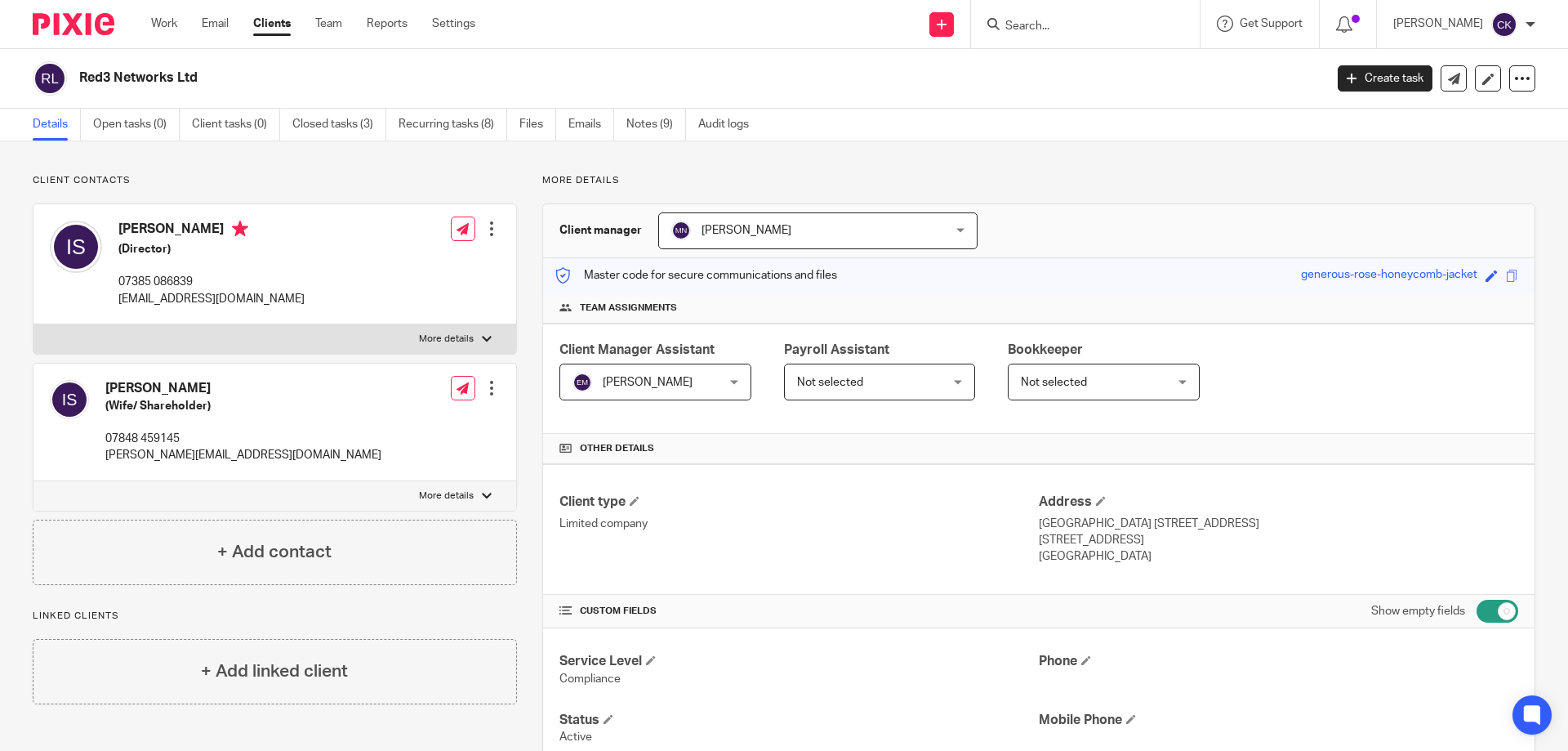
click at [147, 23] on div "Work Email Clients Team Reports Settings Work Email Clients Team Reports Settin…" at bounding box center [317, 24] width 365 height 48
click at [161, 23] on link "Work" at bounding box center [163, 23] width 26 height 16
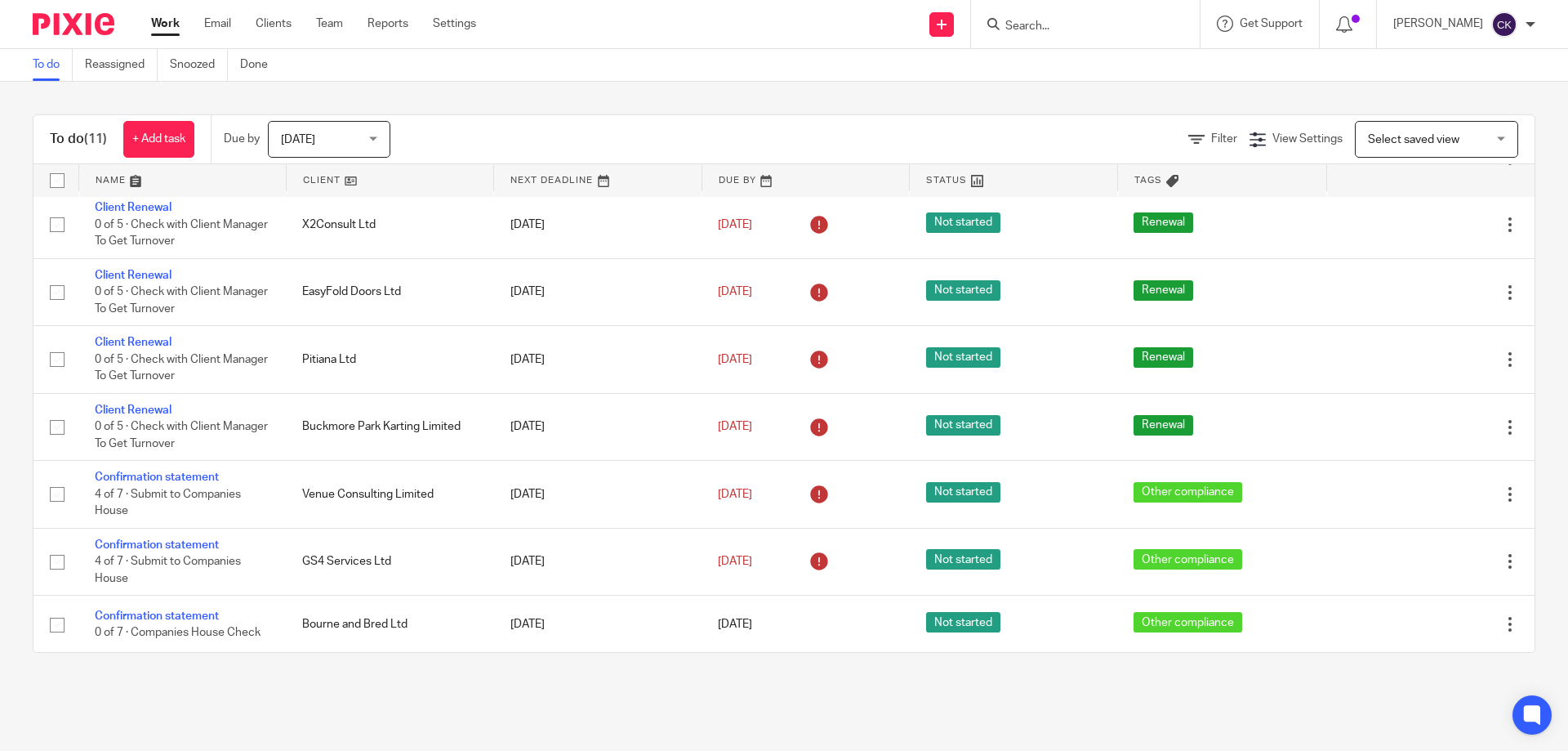
scroll to position [277, 0]
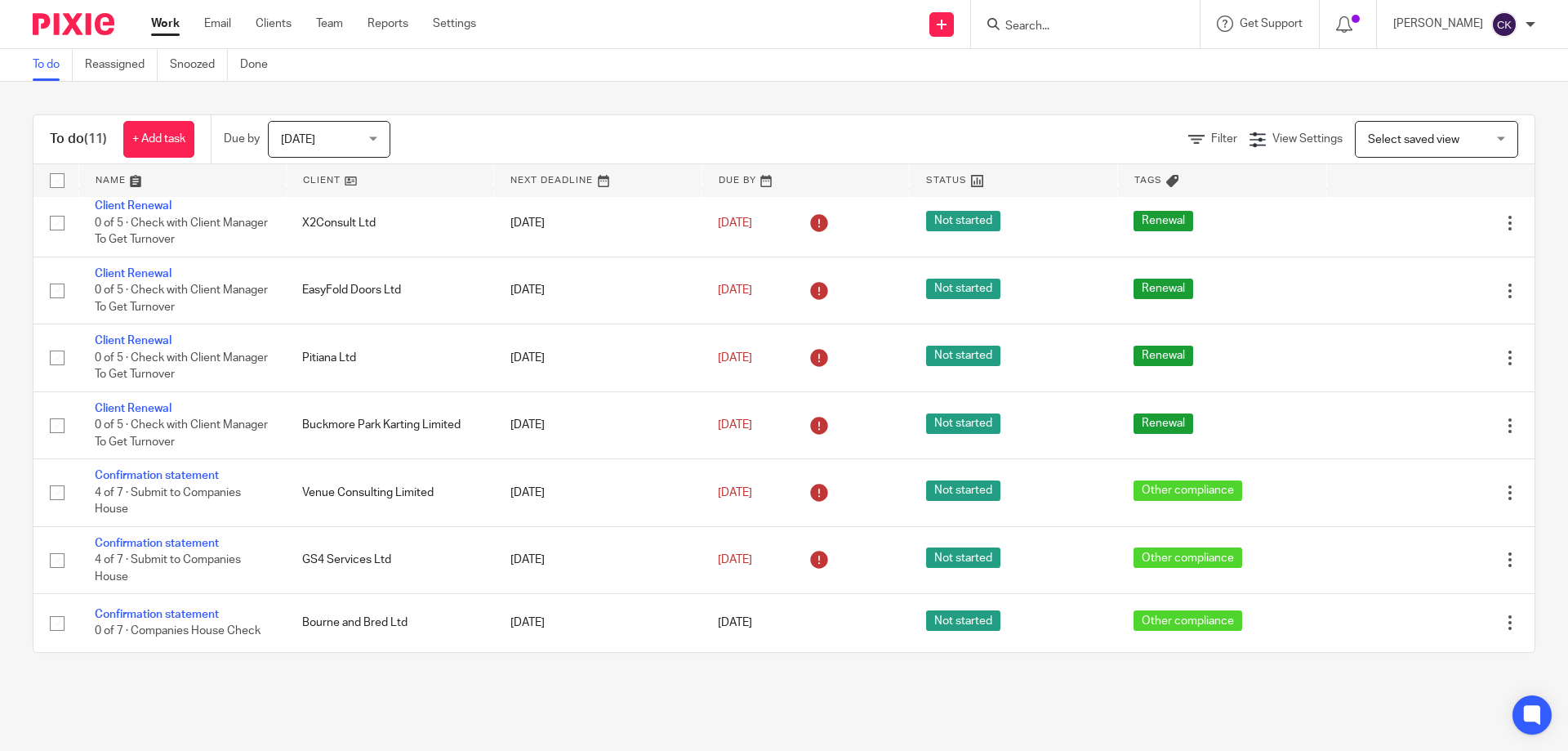
click at [1097, 25] on input "Search" at bounding box center [1077, 26] width 147 height 14
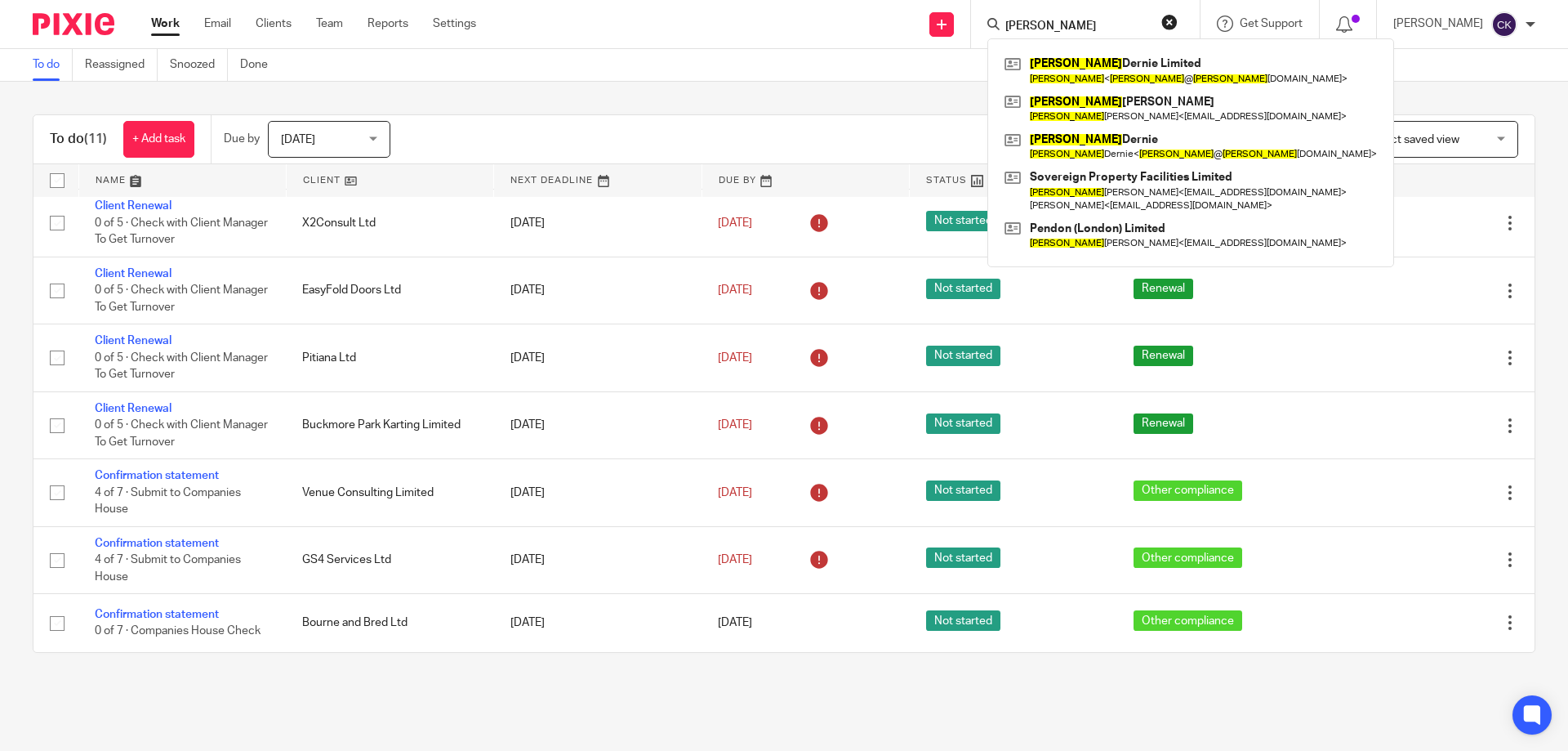
type input "[PERSON_NAME]"
